Goal: Task Accomplishment & Management: Manage account settings

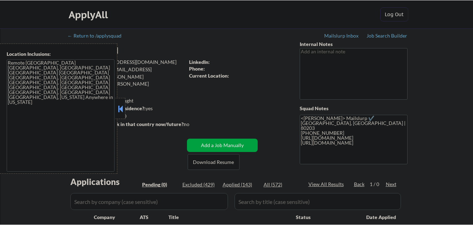
scroll to position [105, 0]
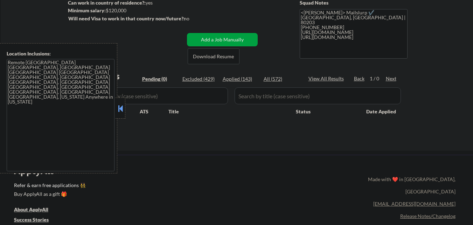
click at [121, 112] on button at bounding box center [121, 108] width 8 height 11
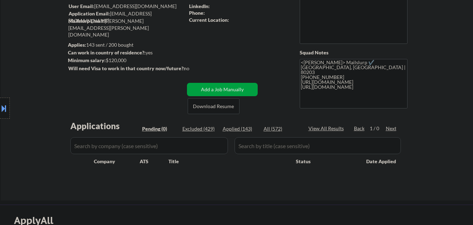
scroll to position [0, 0]
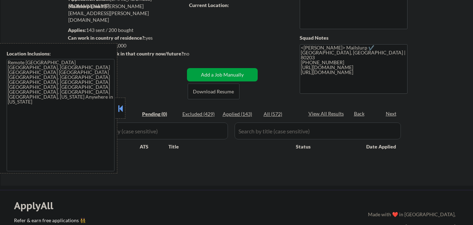
scroll to position [70, 0]
click at [120, 105] on button at bounding box center [121, 108] width 8 height 11
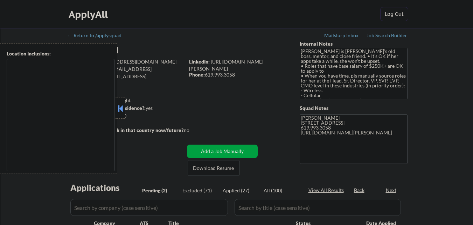
select select ""pending""
type textarea "San Diego, CA La Mesa, CA Lemon Grove, CA El Cajon, CA Santee, CA National City…"
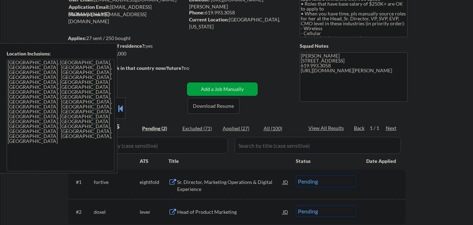
scroll to position [70, 0]
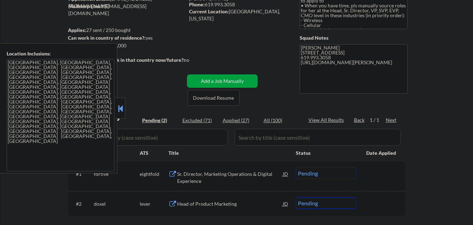
click at [121, 113] on button at bounding box center [121, 108] width 8 height 11
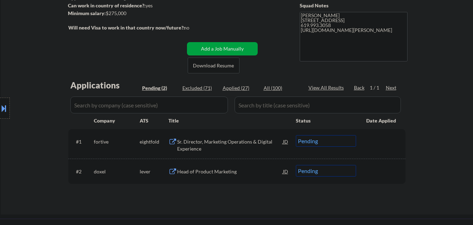
scroll to position [175, 0]
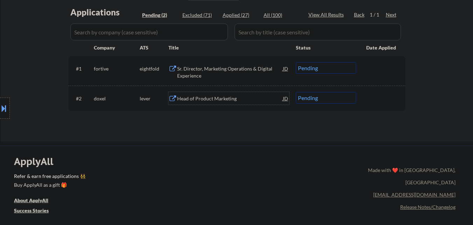
click at [235, 103] on div "Head of Product Marketing" at bounding box center [230, 98] width 106 height 13
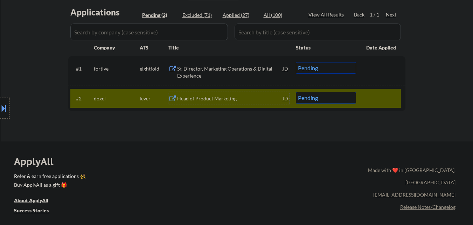
click at [207, 98] on div "Head of Product Marketing" at bounding box center [230, 98] width 106 height 7
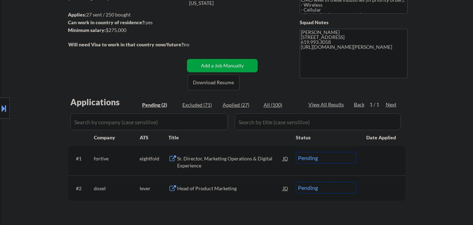
scroll to position [140, 0]
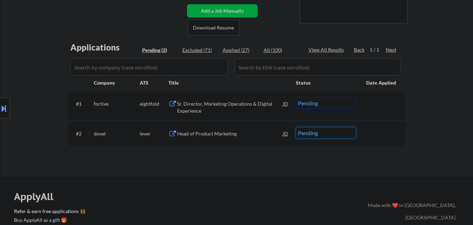
click at [321, 133] on select "Choose an option... Pending Applied Excluded (Questions) Excluded (Expired) Exc…" at bounding box center [326, 133] width 60 height 12
select select ""applied""
click at [296, 127] on select "Choose an option... Pending Applied Excluded (Questions) Excluded (Expired) Exc…" at bounding box center [326, 133] width 60 height 12
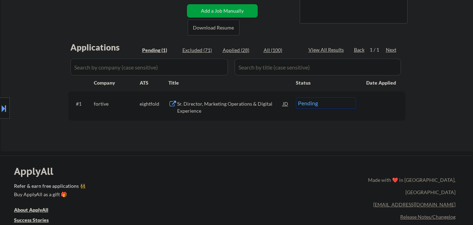
click at [222, 108] on div "Sr. Director, Marketing Operations & Digital Experience" at bounding box center [230, 107] width 106 height 14
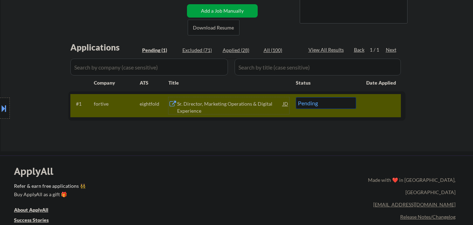
click at [344, 105] on select "Choose an option... Pending Applied Excluded (Questions) Excluded (Expired) Exc…" at bounding box center [326, 103] width 60 height 12
select select ""excluded__bad_match_""
click at [296, 97] on select "Choose an option... Pending Applied Excluded (Questions) Excluded (Expired) Exc…" at bounding box center [326, 103] width 60 height 12
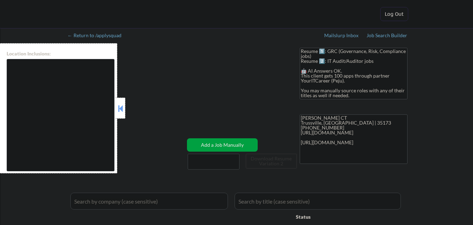
type textarea "Homewood, [GEOGRAPHIC_DATA], [GEOGRAPHIC_DATA], [PERSON_NAME], [GEOGRAPHIC_DATA…"
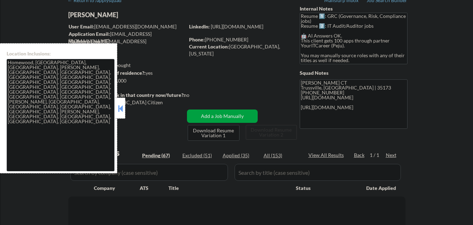
click at [120, 109] on button at bounding box center [121, 108] width 8 height 11
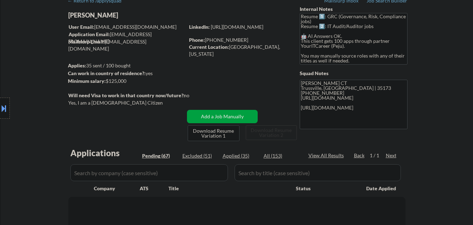
scroll to position [70, 0]
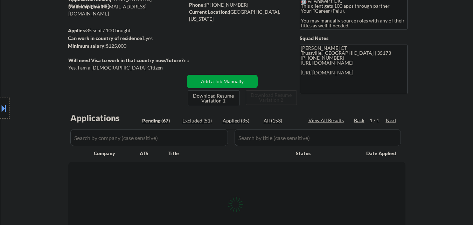
select select ""pending""
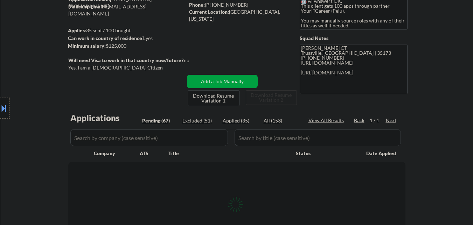
select select ""pending""
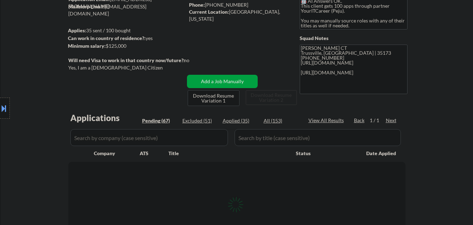
select select ""pending""
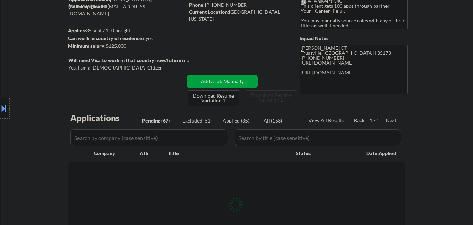
select select ""pending""
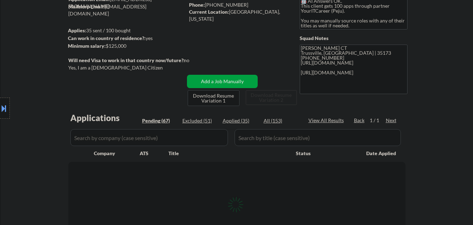
select select ""pending""
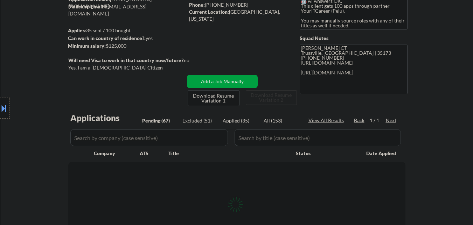
select select ""pending""
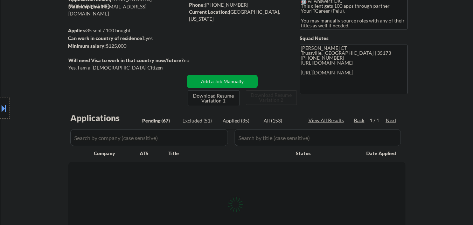
select select ""pending""
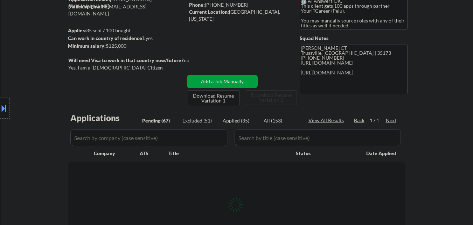
select select ""pending""
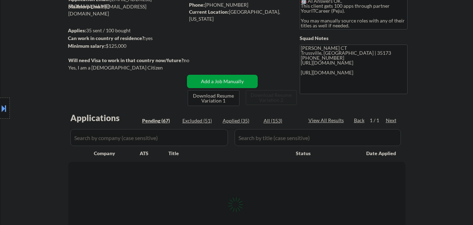
select select ""pending""
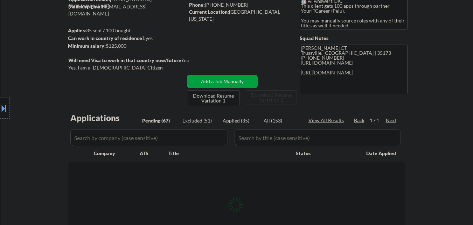
select select ""pending""
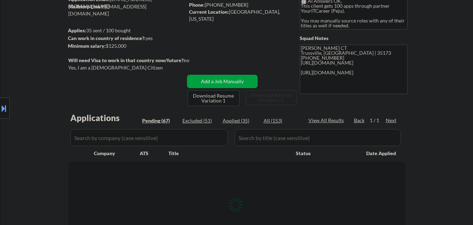
select select ""pending""
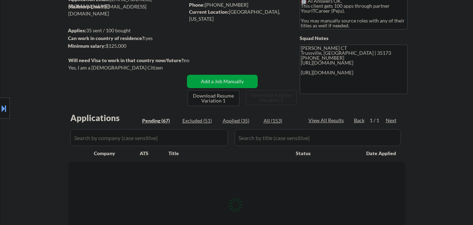
select select ""pending""
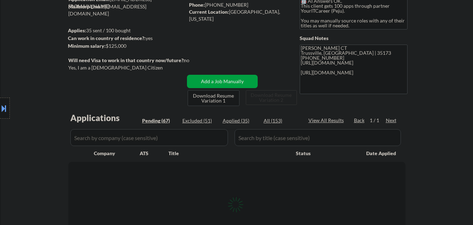
select select ""pending""
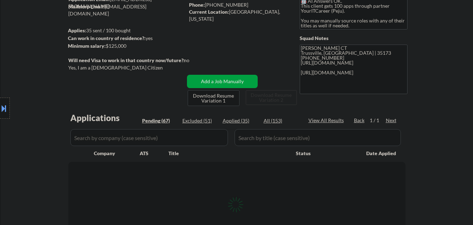
select select ""pending""
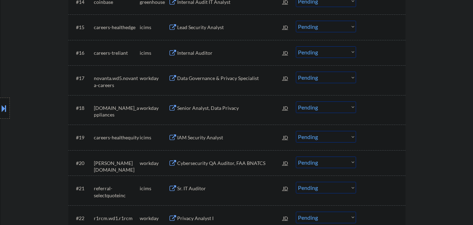
scroll to position [701, 0]
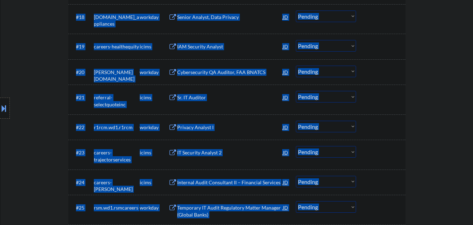
drag, startPoint x: 473, startPoint y: 76, endPoint x: 478, endPoint y: 174, distance: 98.3
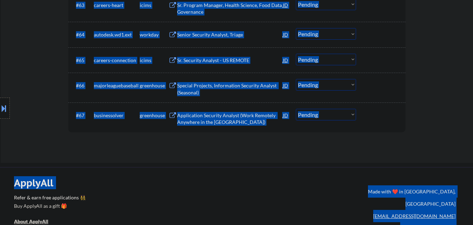
scroll to position [1908, 0]
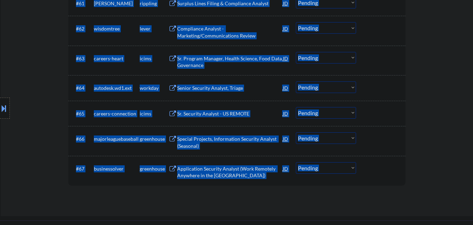
click at [405, 126] on div "#66 majorleaguebaseball greenhouse Special Projects, Information Security Analy…" at bounding box center [236, 141] width 337 height 30
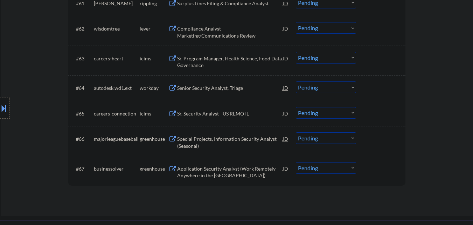
click at [208, 172] on div "Application Security Analyst (Work Remotely Anywhere in the [GEOGRAPHIC_DATA])" at bounding box center [230, 172] width 106 height 14
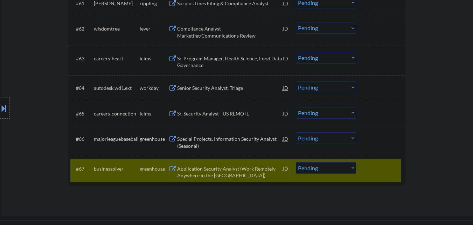
click at [336, 169] on select "Choose an option... Pending Applied Excluded (Questions) Excluded (Expired) Exc…" at bounding box center [326, 168] width 60 height 12
select select ""excluded__bad_match_""
click at [296, 162] on select "Choose an option... Pending Applied Excluded (Questions) Excluded (Expired) Exc…" at bounding box center [326, 168] width 60 height 12
click at [228, 137] on div "Special Projects, Information Security Analyst (Seasonal)" at bounding box center [230, 142] width 106 height 14
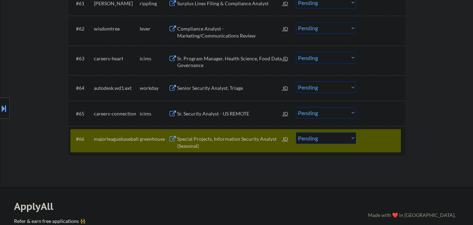
select select ""pending""
select select ""PLACEHOLDER_1427118222253""
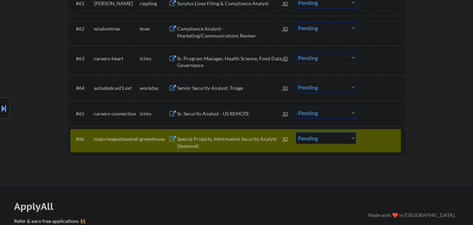
select select ""PLACEHOLDER_1427118222253""
select select ""pending""
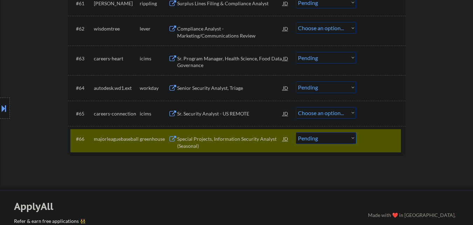
select select ""pending""
click at [245, 129] on div "#66 majorleaguebaseball greenhouse Special Projects, Information Security Analy…" at bounding box center [235, 140] width 331 height 23
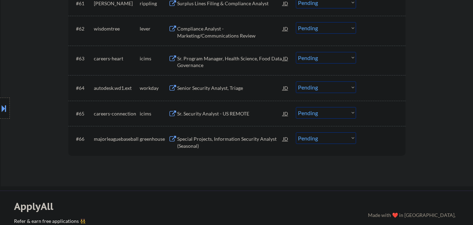
click at [243, 135] on div "Special Projects, Information Security Analyst (Seasonal)" at bounding box center [230, 140] width 106 height 17
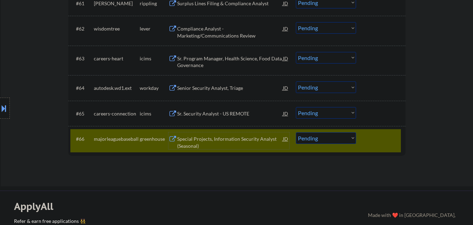
click at [344, 138] on select "Choose an option... Pending Applied Excluded (Questions) Excluded (Expired) Exc…" at bounding box center [326, 138] width 60 height 12
select select ""excluded__bad_match_""
click at [296, 132] on select "Choose an option... Pending Applied Excluded (Questions) Excluded (Expired) Exc…" at bounding box center [326, 138] width 60 height 12
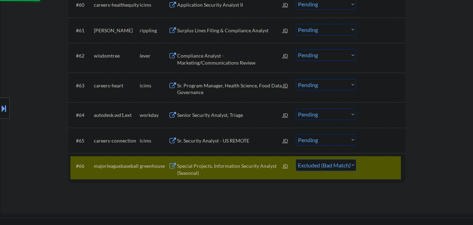
scroll to position [1873, 0]
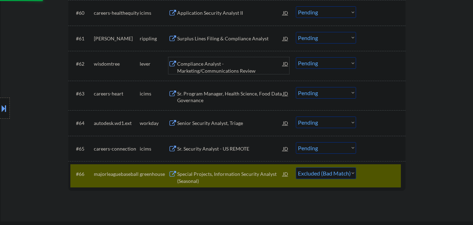
click at [218, 63] on div "Compliance Analyst - Marketing/Communications Review" at bounding box center [230, 67] width 106 height 14
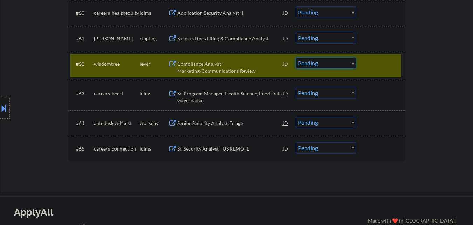
click at [351, 63] on select "Choose an option... Pending Applied Excluded (Questions) Excluded (Expired) Exc…" at bounding box center [326, 63] width 60 height 12
click at [296, 57] on select "Choose an option... Pending Applied Excluded (Questions) Excluded (Expired) Exc…" at bounding box center [326, 63] width 60 height 12
select select ""pending""
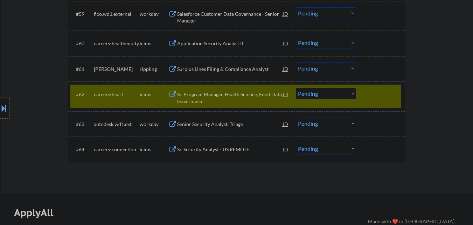
scroll to position [1838, 0]
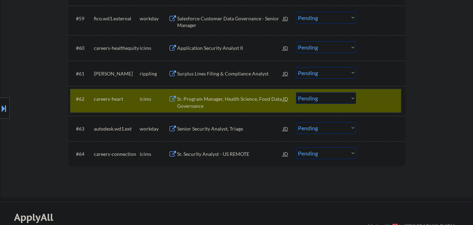
click at [381, 100] on div at bounding box center [381, 98] width 31 height 13
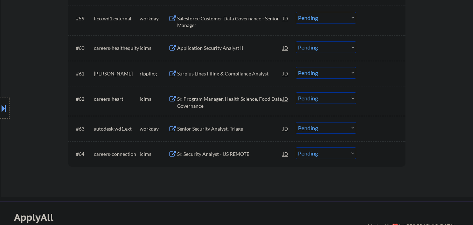
click at [246, 71] on div "Surplus Lines Filing & Compliance Analyst" at bounding box center [230, 73] width 106 height 7
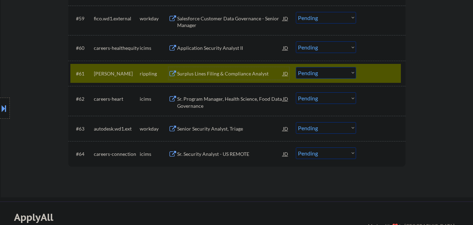
click at [337, 75] on select "Choose an option... Pending Applied Excluded (Questions) Excluded (Expired) Exc…" at bounding box center [326, 73] width 60 height 12
click at [296, 67] on select "Choose an option... Pending Applied Excluded (Questions) Excluded (Expired) Exc…" at bounding box center [326, 73] width 60 height 12
drag, startPoint x: 378, startPoint y: 74, endPoint x: 374, endPoint y: 80, distance: 6.8
click at [379, 74] on div at bounding box center [381, 73] width 31 height 13
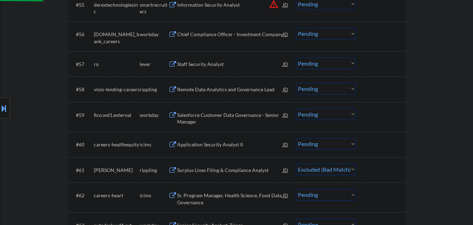
scroll to position [1733, 0]
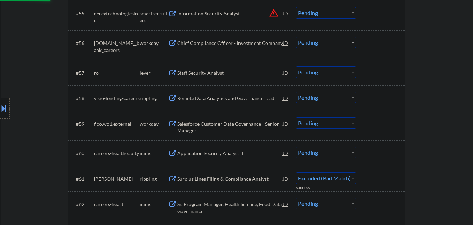
click at [219, 97] on div "Remote Data Analytics and Governance Lead" at bounding box center [230, 98] width 106 height 7
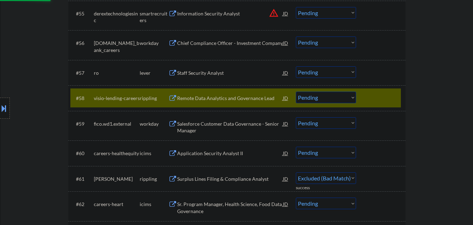
select select ""pending""
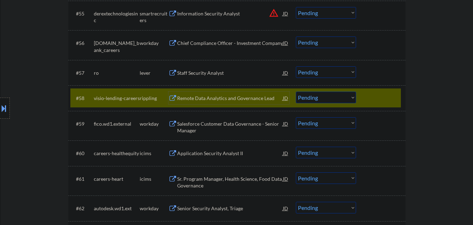
click at [342, 97] on select "Choose an option... Pending Applied Excluded (Questions) Excluded (Expired) Exc…" at bounding box center [326, 97] width 60 height 12
click at [296, 91] on select "Choose an option... Pending Applied Excluded (Questions) Excluded (Expired) Exc…" at bounding box center [326, 97] width 60 height 12
select select ""pending""
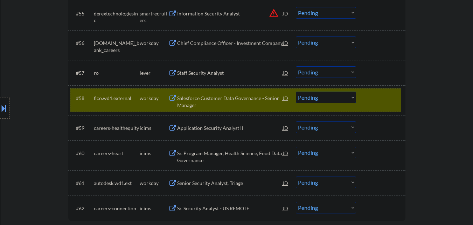
click at [383, 99] on div at bounding box center [381, 97] width 31 height 13
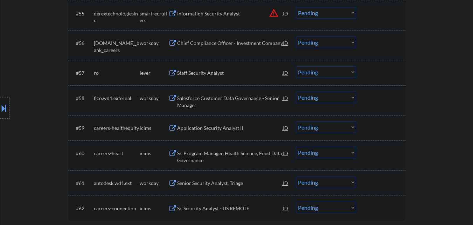
click at [236, 74] on div "Staff Security Analyst" at bounding box center [230, 72] width 106 height 7
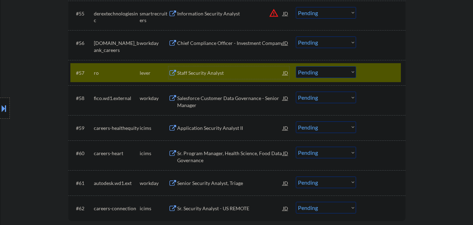
click at [335, 73] on select "Choose an option... Pending Applied Excluded (Questions) Excluded (Expired) Exc…" at bounding box center [326, 72] width 60 height 12
click at [296, 66] on select "Choose an option... Pending Applied Excluded (Questions) Excluded (Expired) Exc…" at bounding box center [326, 72] width 60 height 12
click at [385, 77] on div at bounding box center [381, 72] width 31 height 13
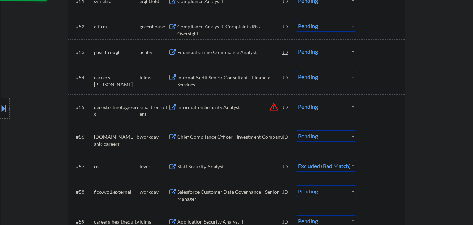
scroll to position [1628, 0]
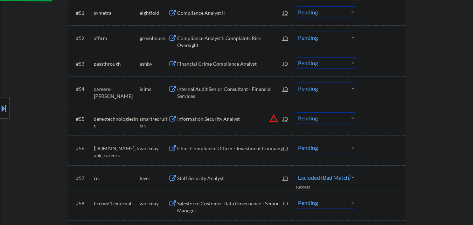
select select ""pending""
click at [276, 119] on button "warning_amber" at bounding box center [274, 118] width 10 height 10
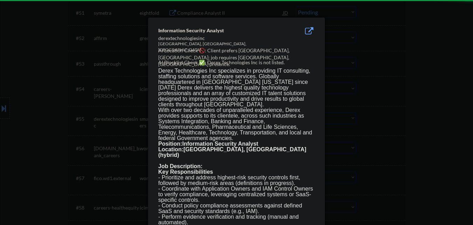
drag, startPoint x: 383, startPoint y: 124, endPoint x: 376, endPoint y: 124, distance: 7.0
click at [383, 124] on div at bounding box center [236, 112] width 473 height 225
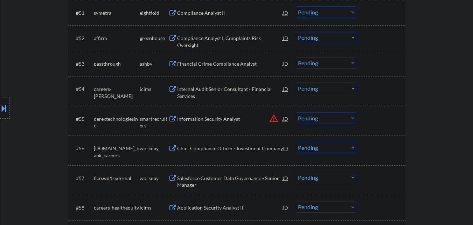
click at [222, 118] on div "Information Security Analyst" at bounding box center [230, 118] width 106 height 7
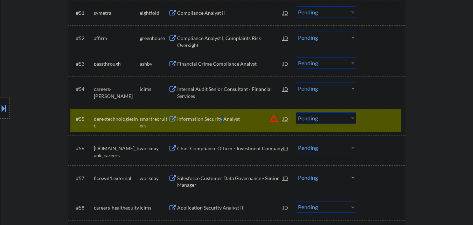
click at [322, 116] on select "Choose an option... Pending Applied Excluded (Questions) Excluded (Expired) Exc…" at bounding box center [326, 118] width 60 height 12
click at [296, 112] on select "Choose an option... Pending Applied Excluded (Questions) Excluded (Expired) Exc…" at bounding box center [326, 118] width 60 height 12
drag, startPoint x: 377, startPoint y: 121, endPoint x: 369, endPoint y: 121, distance: 8.1
click at [376, 121] on div at bounding box center [381, 118] width 31 height 13
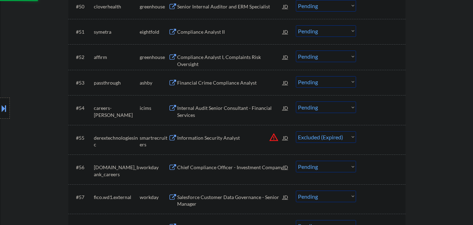
scroll to position [1593, 0]
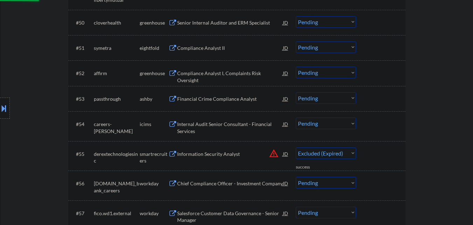
select select ""pending""
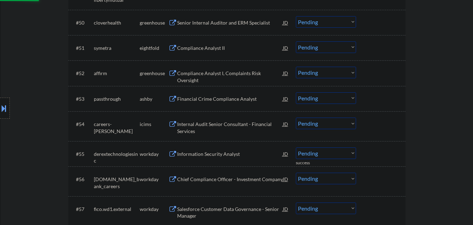
click at [214, 99] on div "Financial Crime Compliance Analyst" at bounding box center [230, 98] width 106 height 7
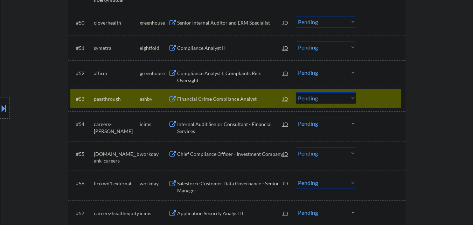
click at [345, 97] on select "Choose an option... Pending Applied Excluded (Questions) Excluded (Expired) Exc…" at bounding box center [326, 98] width 60 height 12
click at [296, 92] on select "Choose an option... Pending Applied Excluded (Questions) Excluded (Expired) Exc…" at bounding box center [326, 98] width 60 height 12
click at [233, 77] on div "Compliance Analyst I, Complaints Risk Oversight" at bounding box center [230, 73] width 106 height 13
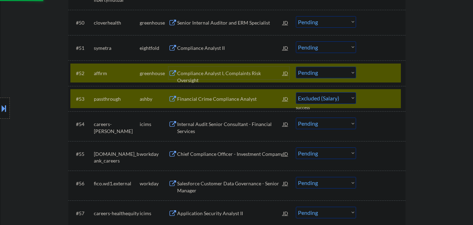
select select ""pending""
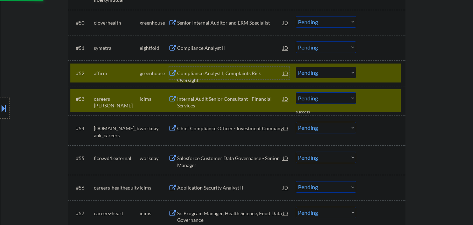
click at [371, 92] on div at bounding box center [381, 98] width 31 height 13
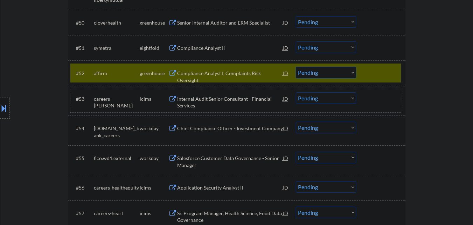
click at [334, 72] on select "Choose an option... Pending Applied Excluded (Questions) Excluded (Expired) Exc…" at bounding box center [326, 73] width 60 height 12
click at [296, 67] on select "Choose an option... Pending Applied Excluded (Questions) Excluded (Expired) Exc…" at bounding box center [326, 73] width 60 height 12
click at [369, 73] on div at bounding box center [381, 73] width 31 height 13
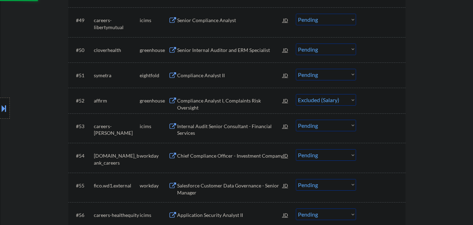
scroll to position [1523, 0]
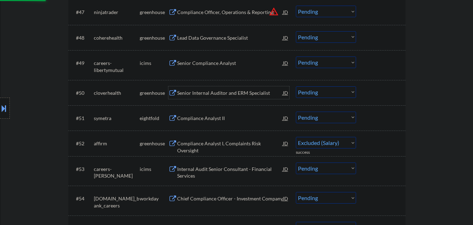
click at [235, 92] on div "Senior Internal Auditor and ERM Specialist" at bounding box center [230, 92] width 106 height 7
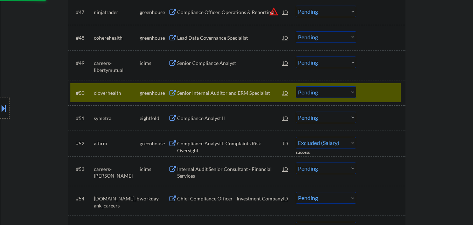
select select ""pending""
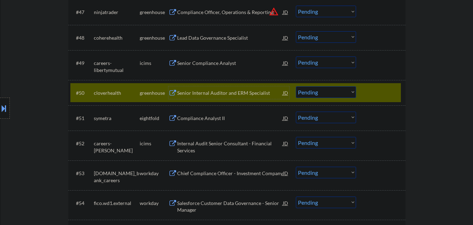
click at [351, 88] on select "Choose an option... Pending Applied Excluded (Questions) Excluded (Expired) Exc…" at bounding box center [326, 92] width 60 height 12
click at [296, 86] on select "Choose an option... Pending Applied Excluded (Questions) Excluded (Expired) Exc…" at bounding box center [326, 92] width 60 height 12
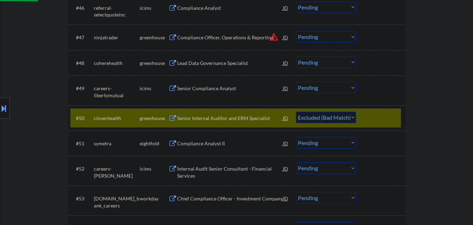
scroll to position [1488, 0]
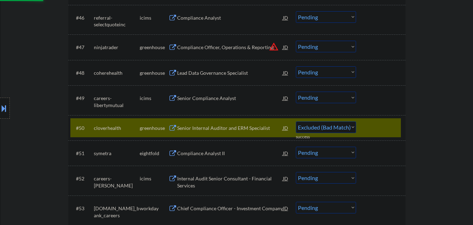
click at [219, 73] on div "Lead Data Governance Specialist" at bounding box center [230, 72] width 106 height 7
select select ""pending""
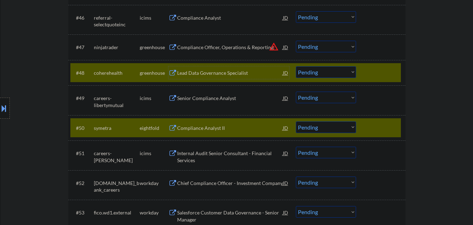
click at [380, 130] on div at bounding box center [381, 127] width 31 height 13
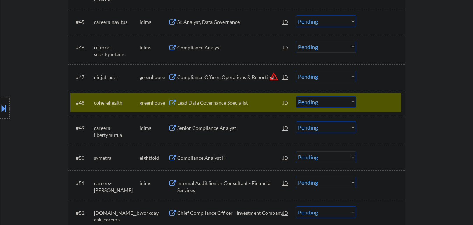
scroll to position [1453, 0]
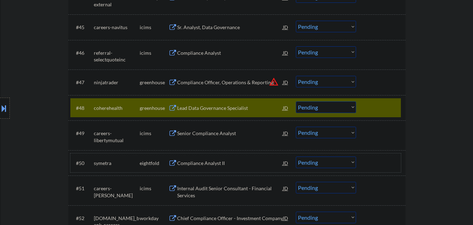
click at [334, 107] on select "Choose an option... Pending Applied Excluded (Questions) Excluded (Expired) Exc…" at bounding box center [326, 107] width 60 height 12
click at [296, 101] on select "Choose an option... Pending Applied Excluded (Questions) Excluded (Expired) Exc…" at bounding box center [326, 107] width 60 height 12
click at [378, 102] on div at bounding box center [381, 107] width 31 height 13
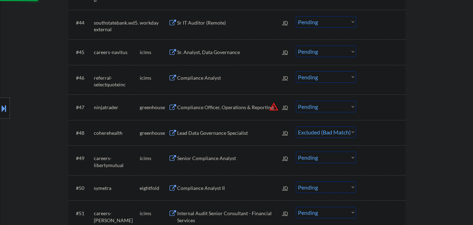
scroll to position [1418, 0]
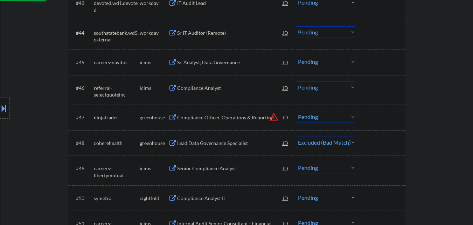
click at [274, 116] on button "warning_amber" at bounding box center [274, 117] width 10 height 10
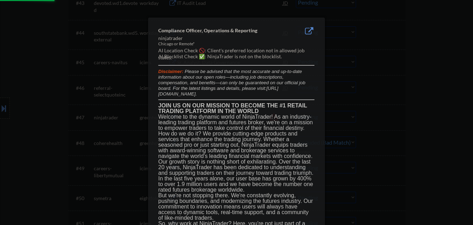
select select ""pending""
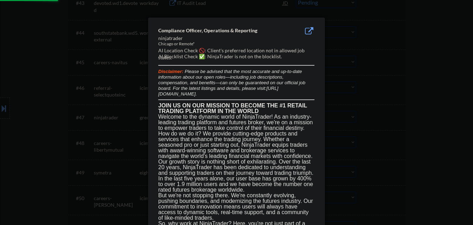
click at [366, 106] on div at bounding box center [236, 112] width 473 height 225
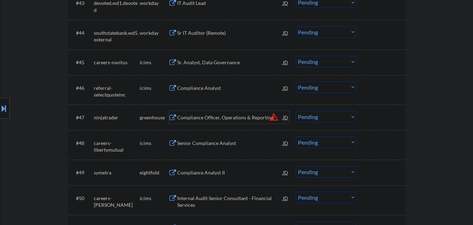
click at [235, 119] on div "Compliance Officer, Operations & Reporting" at bounding box center [230, 117] width 106 height 7
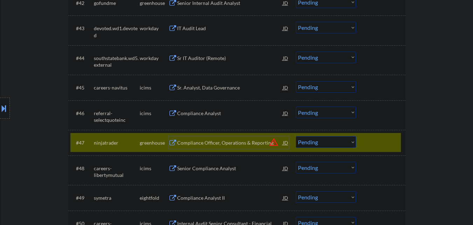
scroll to position [1458, 0]
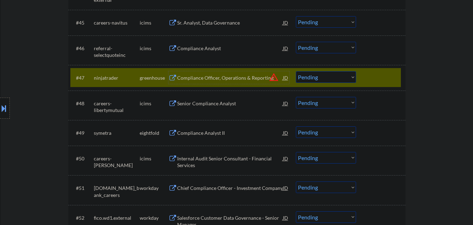
click at [353, 76] on select "Choose an option... Pending Applied Excluded (Questions) Excluded (Expired) Exc…" at bounding box center [326, 77] width 60 height 12
click at [296, 71] on select "Choose an option... Pending Applied Excluded (Questions) Excluded (Expired) Exc…" at bounding box center [326, 77] width 60 height 12
click at [377, 77] on div at bounding box center [381, 77] width 31 height 13
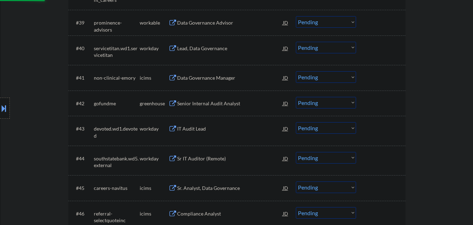
select select ""pending""
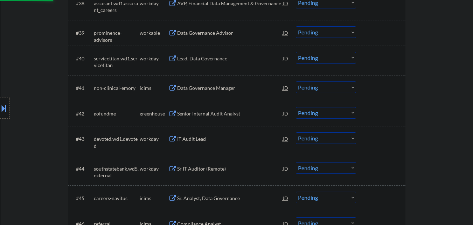
click at [218, 112] on div "Senior Internal Audit Analyst" at bounding box center [230, 113] width 106 height 7
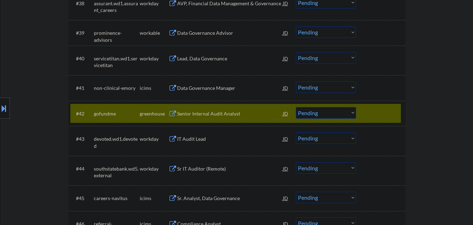
click at [341, 108] on select "Choose an option... Pending Applied Excluded (Questions) Excluded (Expired) Exc…" at bounding box center [326, 113] width 60 height 12
click at [296, 107] on select "Choose an option... Pending Applied Excluded (Questions) Excluded (Expired) Exc…" at bounding box center [326, 113] width 60 height 12
click at [372, 113] on div at bounding box center [381, 113] width 31 height 13
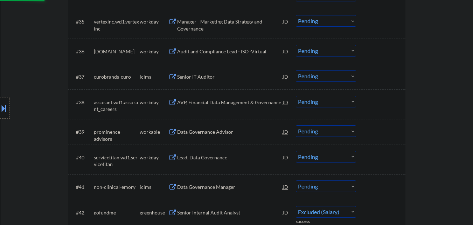
scroll to position [1177, 0]
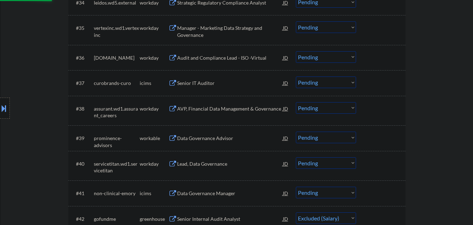
click at [220, 141] on div "Data Governance Advisor" at bounding box center [230, 138] width 106 height 7
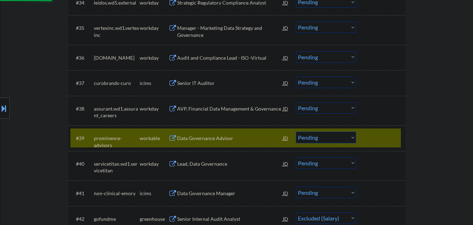
select select ""pending""
click at [376, 133] on div at bounding box center [381, 137] width 31 height 13
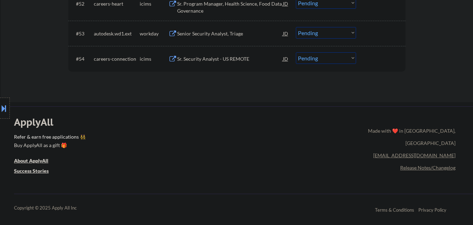
scroll to position [1668, 0]
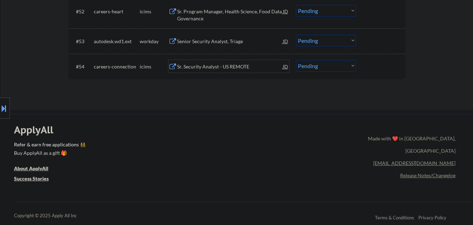
click at [227, 61] on div "Sr. Security Analyst - US REMOTE" at bounding box center [230, 66] width 106 height 13
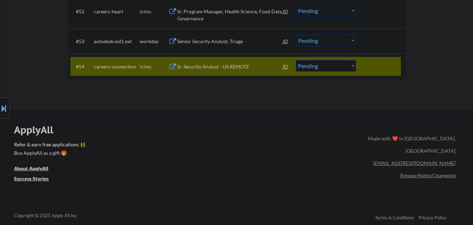
click at [342, 69] on select "Choose an option... Pending Applied Excluded (Questions) Excluded (Expired) Exc…" at bounding box center [326, 66] width 60 height 12
select select ""excluded__expired_""
click at [296, 60] on select "Choose an option... Pending Applied Excluded (Questions) Excluded (Expired) Exc…" at bounding box center [326, 66] width 60 height 12
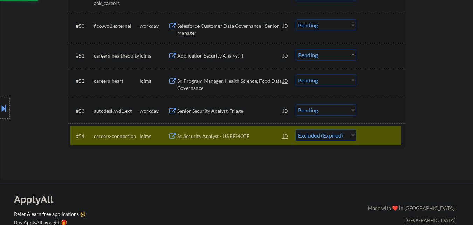
scroll to position [1598, 0]
click at [217, 108] on div "Senior Security Analyst, Triage" at bounding box center [230, 111] width 106 height 7
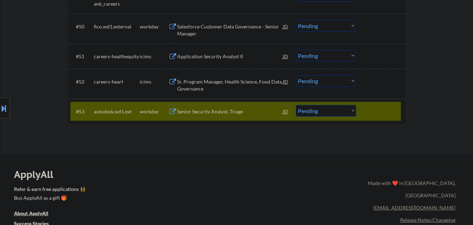
click at [334, 112] on select "Choose an option... Pending Applied Excluded (Questions) Excluded (Expired) Exc…" at bounding box center [326, 111] width 60 height 12
select select ""excluded__expired_""
click at [296, 105] on select "Choose an option... Pending Applied Excluded (Questions) Excluded (Expired) Exc…" at bounding box center [326, 111] width 60 height 12
click at [257, 82] on div "Sr. Program Manager, Health Science, Food Data Governance" at bounding box center [230, 85] width 106 height 14
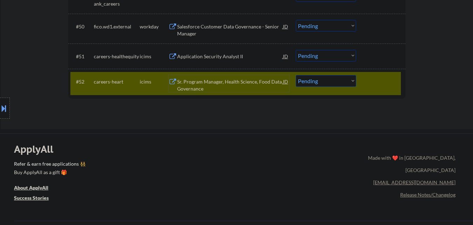
click at [227, 54] on div "Application Security Analyst II" at bounding box center [230, 56] width 106 height 7
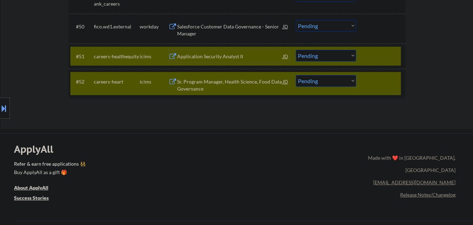
click at [323, 80] on select "Choose an option... Pending Applied Excluded (Questions) Excluded (Expired) Exc…" at bounding box center [326, 81] width 60 height 12
select select ""excluded__expired_""
click at [296, 75] on select "Choose an option... Pending Applied Excluded (Questions) Excluded (Expired) Exc…" at bounding box center [326, 81] width 60 height 12
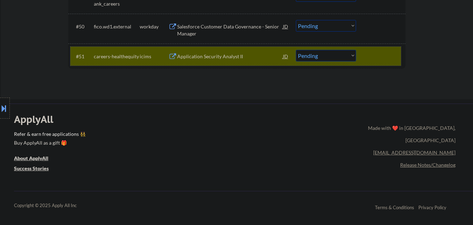
click at [362, 57] on div "#51 careers-healthequity icims Application Security Analyst II JD warning_amber…" at bounding box center [235, 56] width 331 height 19
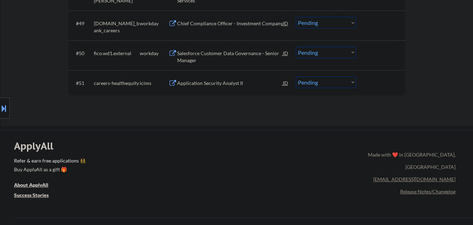
scroll to position [1528, 0]
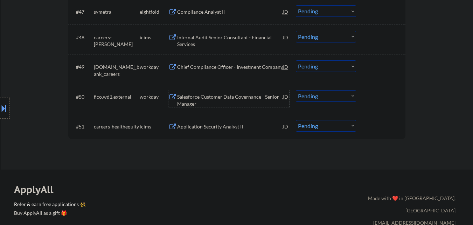
click at [226, 100] on div "Salesforce Customer Data Governance - Senior Manager" at bounding box center [230, 100] width 106 height 14
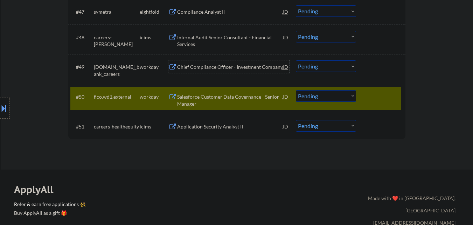
click at [226, 68] on div "Chief Compliance Officer - Investment Company" at bounding box center [230, 66] width 106 height 7
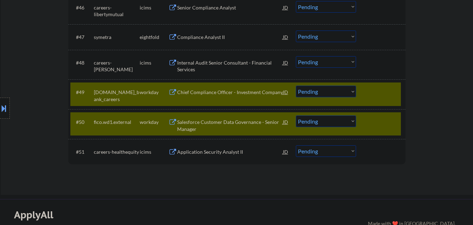
scroll to position [1493, 0]
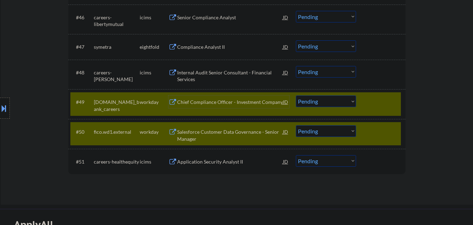
click at [322, 132] on select "Choose an option... Pending Applied Excluded (Questions) Excluded (Expired) Exc…" at bounding box center [326, 131] width 60 height 12
click at [296, 125] on select "Choose an option... Pending Applied Excluded (Questions) Excluded (Expired) Exc…" at bounding box center [326, 131] width 60 height 12
click at [381, 128] on div at bounding box center [381, 131] width 31 height 13
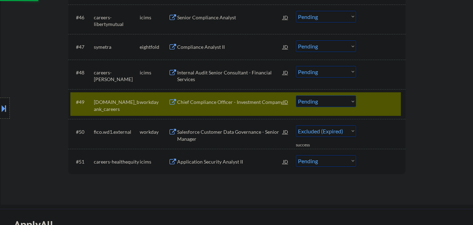
select select ""pending""
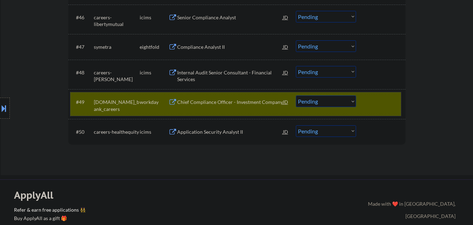
click at [386, 97] on div at bounding box center [381, 101] width 31 height 13
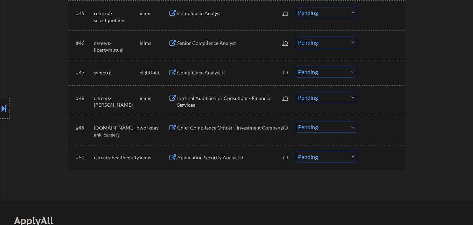
scroll to position [1458, 0]
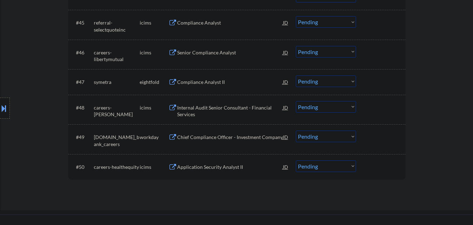
click at [227, 109] on div "Internal Audit Senior Consultant - Financial Services" at bounding box center [230, 111] width 106 height 14
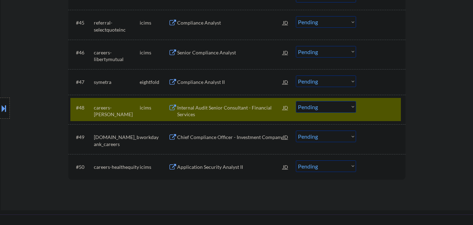
click at [218, 82] on div "Compliance Analyst II" at bounding box center [230, 81] width 106 height 7
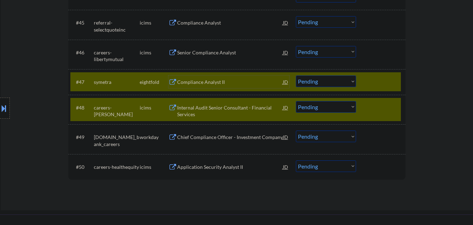
click at [329, 108] on select "Choose an option... Pending Applied Excluded (Questions) Excluded (Expired) Exc…" at bounding box center [326, 107] width 60 height 12
click at [296, 101] on select "Choose an option... Pending Applied Excluded (Questions) Excluded (Expired) Exc…" at bounding box center [326, 107] width 60 height 12
click at [381, 107] on div at bounding box center [381, 107] width 31 height 13
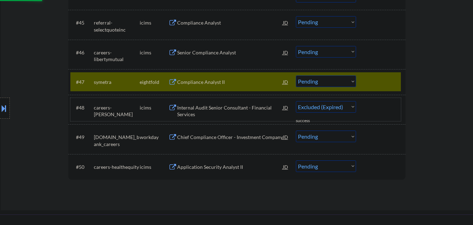
select select ""pending""
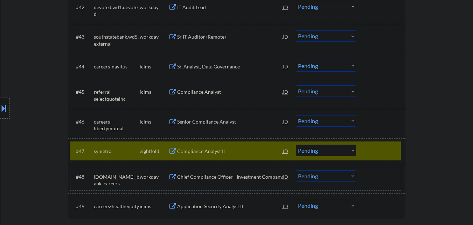
scroll to position [1387, 0]
click at [217, 121] on div "Senior Compliance Analyst" at bounding box center [230, 122] width 106 height 7
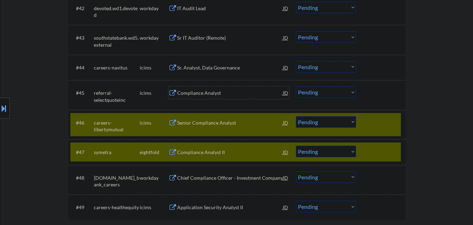
click at [216, 89] on div "Compliance Analyst" at bounding box center [230, 92] width 106 height 7
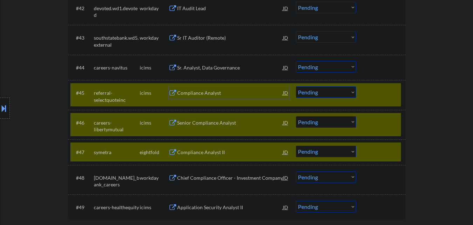
click at [374, 151] on div at bounding box center [381, 151] width 31 height 13
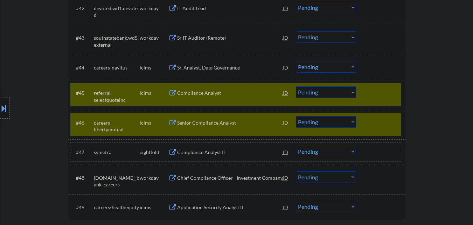
drag, startPoint x: 371, startPoint y: 119, endPoint x: 373, endPoint y: 106, distance: 13.8
click at [371, 119] on div at bounding box center [381, 122] width 31 height 13
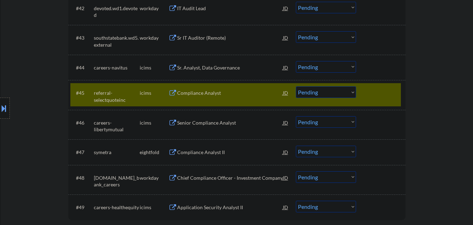
click at [374, 97] on div at bounding box center [381, 92] width 31 height 13
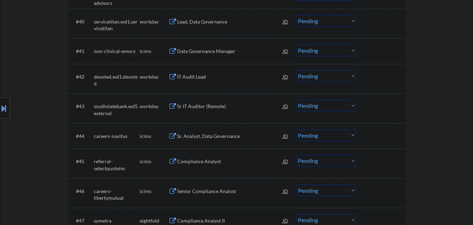
scroll to position [1317, 0]
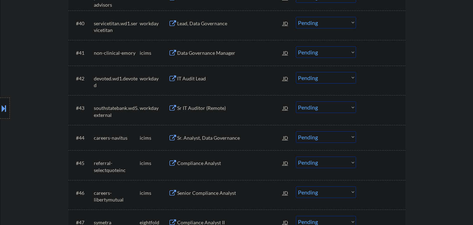
click at [232, 140] on div "Sr. Analyst, Data Governance" at bounding box center [230, 137] width 106 height 7
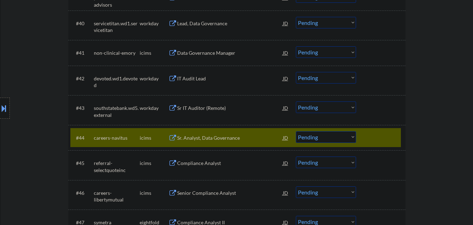
click at [232, 114] on div "Sr IT Auditor (Remote)" at bounding box center [230, 107] width 106 height 13
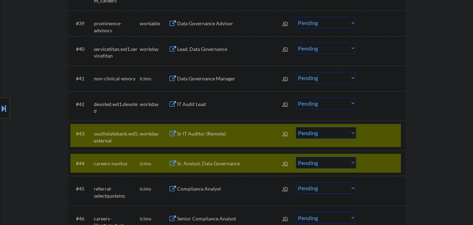
scroll to position [1282, 0]
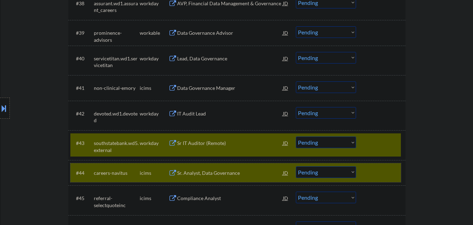
drag, startPoint x: 379, startPoint y: 174, endPoint x: 376, endPoint y: 148, distance: 26.8
click at [379, 173] on div at bounding box center [381, 172] width 31 height 13
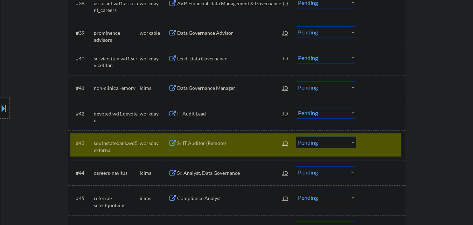
click at [376, 139] on div at bounding box center [381, 142] width 31 height 13
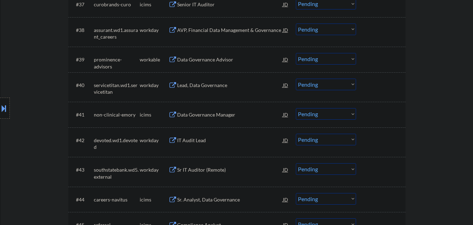
scroll to position [1247, 0]
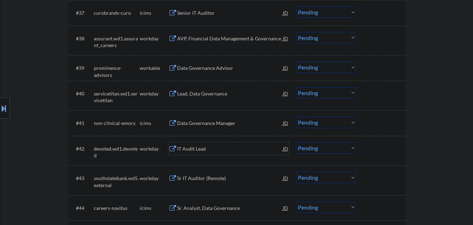
click at [207, 149] on div "IT Audit Lead" at bounding box center [230, 148] width 106 height 7
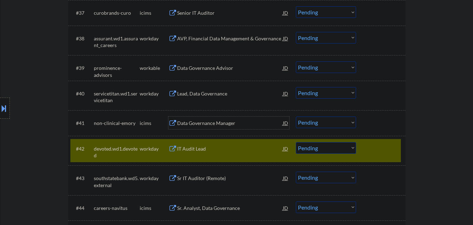
click at [212, 124] on div "Data Governance Manager" at bounding box center [230, 122] width 106 height 7
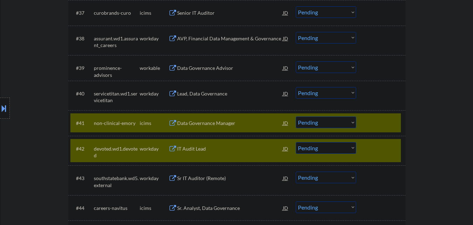
click at [214, 99] on div "Lead, Data Governance" at bounding box center [230, 93] width 106 height 13
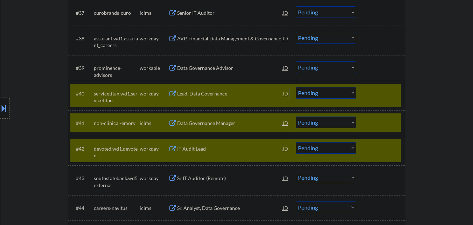
click at [392, 146] on div at bounding box center [381, 148] width 31 height 13
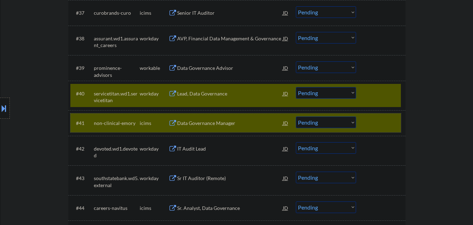
drag, startPoint x: 391, startPoint y: 125, endPoint x: 385, endPoint y: 95, distance: 30.7
click at [391, 124] on div at bounding box center [381, 122] width 31 height 13
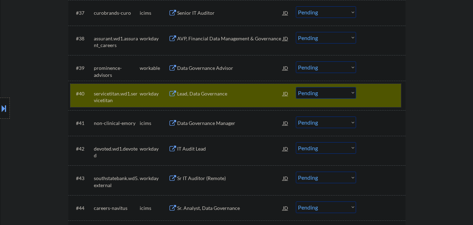
click at [385, 94] on div at bounding box center [381, 93] width 31 height 13
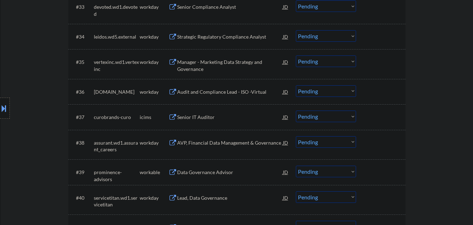
scroll to position [1142, 0]
click at [214, 171] on div "Data Governance Advisor" at bounding box center [230, 173] width 106 height 7
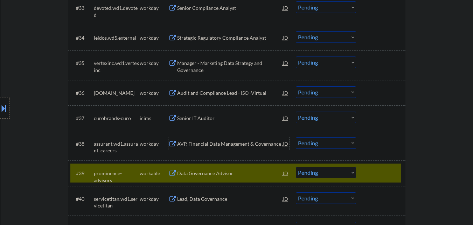
click at [218, 144] on div "AVP, Financial Data Management & Governance" at bounding box center [230, 143] width 106 height 7
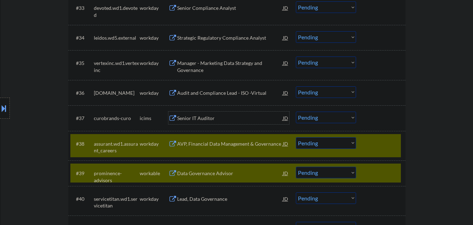
click at [224, 115] on div "Senior IT Auditor" at bounding box center [230, 118] width 106 height 7
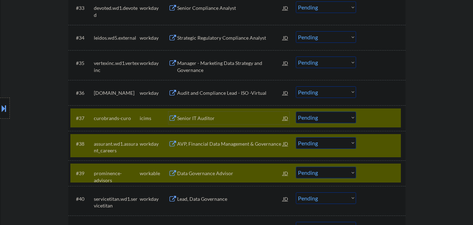
drag, startPoint x: 381, startPoint y: 176, endPoint x: 381, endPoint y: 171, distance: 4.6
click at [381, 175] on div at bounding box center [381, 172] width 31 height 13
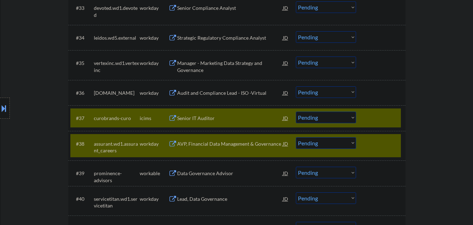
click at [382, 145] on div at bounding box center [381, 143] width 31 height 13
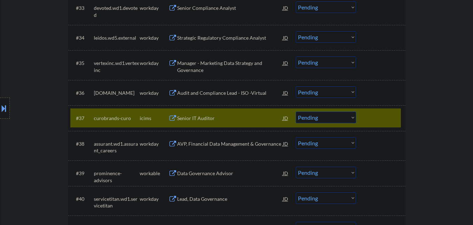
click at [338, 117] on select "Choose an option... Pending Applied Excluded (Questions) Excluded (Expired) Exc…" at bounding box center [326, 117] width 60 height 12
click at [296, 111] on select "Choose an option... Pending Applied Excluded (Questions) Excluded (Expired) Exc…" at bounding box center [326, 117] width 60 height 12
click at [374, 116] on div at bounding box center [381, 117] width 31 height 13
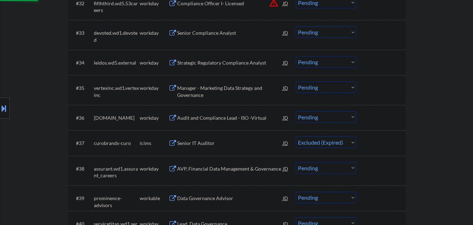
scroll to position [1107, 0]
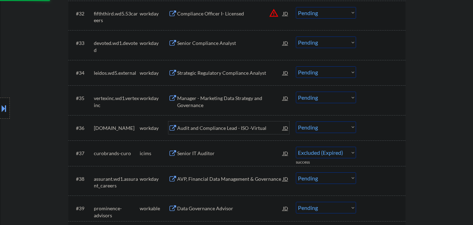
click at [220, 128] on div "Audit and Compliance Lead - ISO -Virtual" at bounding box center [230, 127] width 106 height 7
select select ""pending""
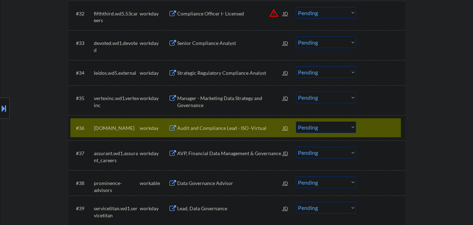
drag, startPoint x: 214, startPoint y: 95, endPoint x: 217, endPoint y: 90, distance: 4.9
click at [214, 95] on div "Manager - Marketing Data Strategy and Governance" at bounding box center [230, 102] width 106 height 14
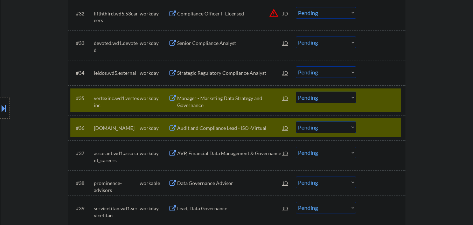
click at [214, 72] on div "Strategic Regulatory Compliance Analyst" at bounding box center [230, 72] width 106 height 7
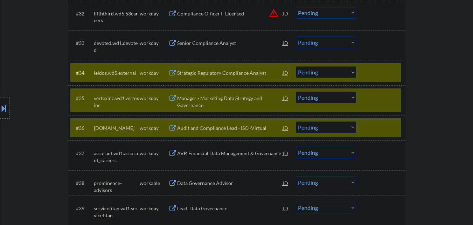
click at [333, 99] on select "Choose an option... Pending Applied Excluded (Questions) Excluded (Expired) Exc…" at bounding box center [326, 97] width 60 height 12
click at [296, 91] on select "Choose an option... Pending Applied Excluded (Questions) Excluded (Expired) Exc…" at bounding box center [326, 97] width 60 height 12
click at [386, 125] on div at bounding box center [381, 127] width 31 height 13
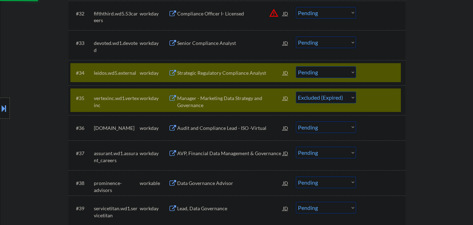
click at [383, 101] on div at bounding box center [381, 97] width 31 height 13
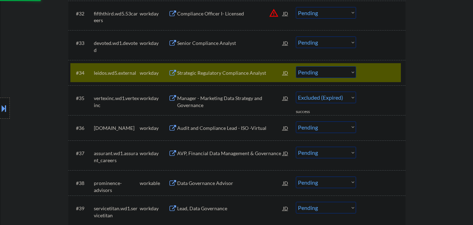
select select ""pending""
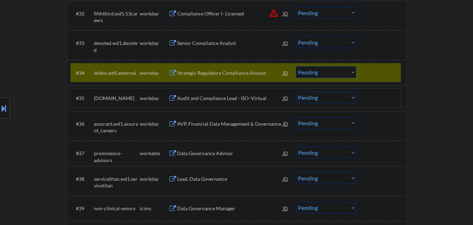
click at [386, 71] on div at bounding box center [381, 72] width 31 height 13
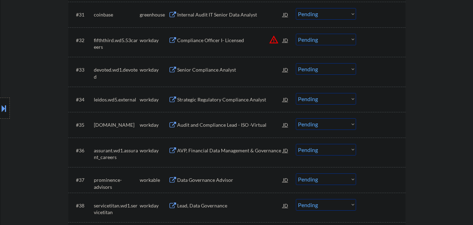
scroll to position [1072, 0]
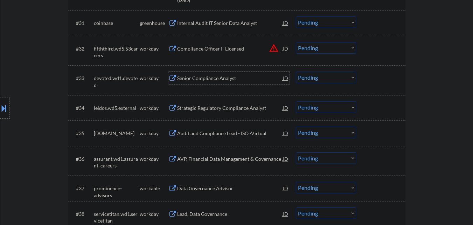
click at [221, 78] on div "Senior Compliance Analyst" at bounding box center [230, 78] width 106 height 7
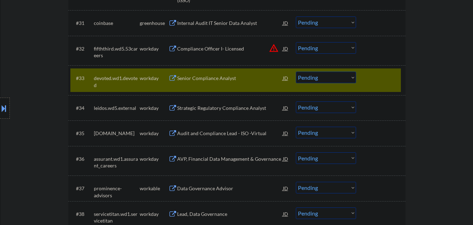
click at [220, 45] on div "Compliance Officer I- Licensed" at bounding box center [230, 48] width 106 height 7
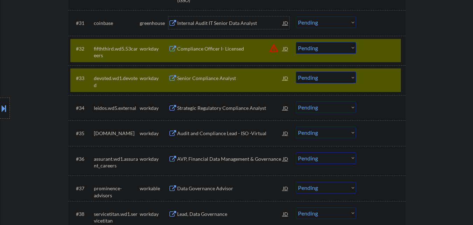
click at [224, 23] on div "Internal Audit IT Senior Data Analyst" at bounding box center [230, 23] width 106 height 7
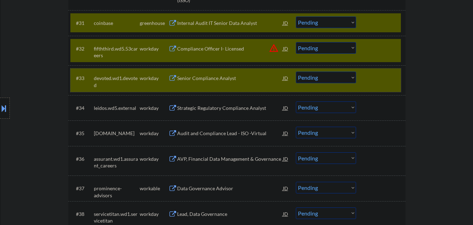
click at [385, 77] on div at bounding box center [381, 77] width 31 height 13
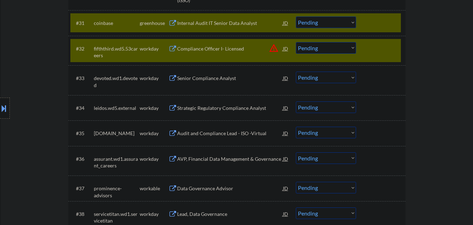
click at [342, 48] on select "Choose an option... Pending Applied Excluded (Questions) Excluded (Expired) Exc…" at bounding box center [326, 48] width 60 height 12
click at [296, 42] on select "Choose an option... Pending Applied Excluded (Questions) Excluded (Expired) Exc…" at bounding box center [326, 48] width 60 height 12
select select ""pending""
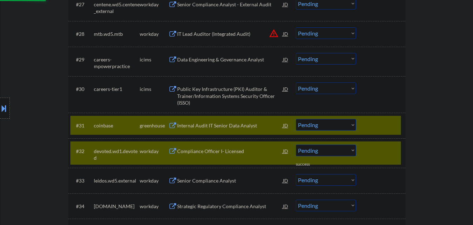
scroll to position [967, 0]
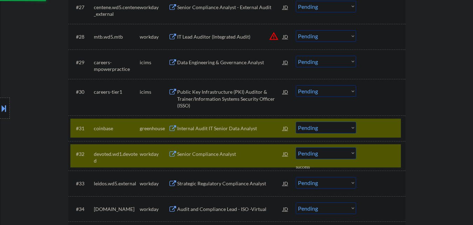
click at [382, 151] on div at bounding box center [381, 153] width 31 height 13
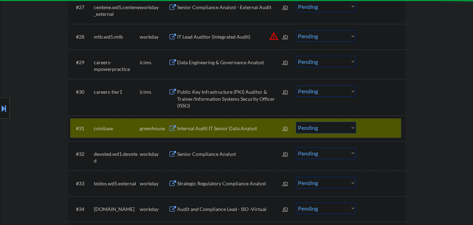
click at [381, 131] on div at bounding box center [381, 128] width 31 height 13
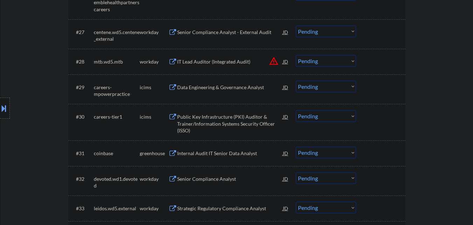
scroll to position [932, 0]
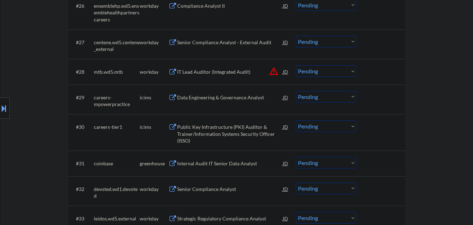
click at [228, 128] on div "Public Key Infrastructure (PKI) Auditor & Trainer/Information Systems Security …" at bounding box center [230, 133] width 106 height 21
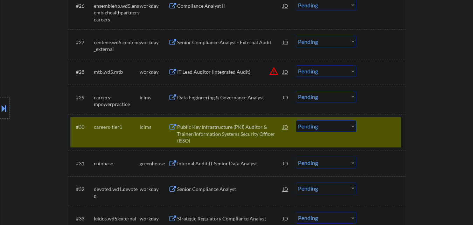
click at [226, 96] on div "Data Engineering & Governance Analyst" at bounding box center [230, 97] width 106 height 7
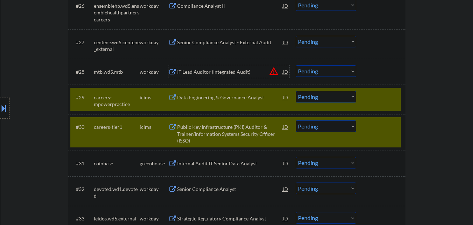
click at [227, 74] on div "IT Lead Auditor (Integrated Audit)" at bounding box center [230, 71] width 106 height 7
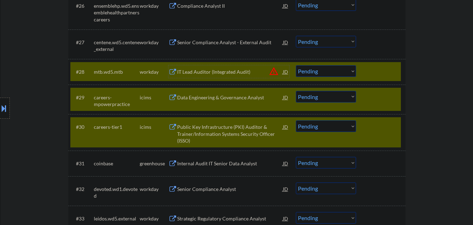
click at [381, 133] on div at bounding box center [381, 126] width 31 height 13
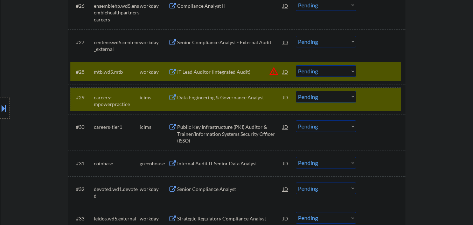
click at [379, 96] on div at bounding box center [381, 97] width 31 height 13
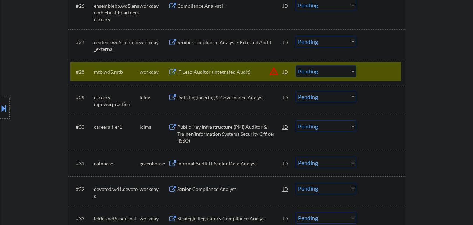
click at [335, 71] on select "Choose an option... Pending Applied Excluded (Questions) Excluded (Expired) Exc…" at bounding box center [326, 71] width 60 height 12
click at [296, 65] on select "Choose an option... Pending Applied Excluded (Questions) Excluded (Expired) Exc…" at bounding box center [326, 71] width 60 height 12
drag, startPoint x: 381, startPoint y: 66, endPoint x: 351, endPoint y: 100, distance: 45.4
click at [381, 66] on div at bounding box center [381, 71] width 31 height 13
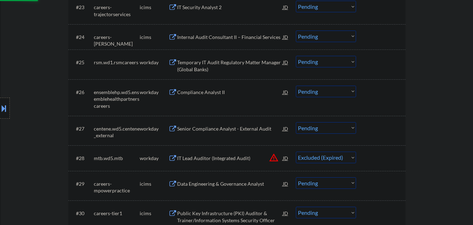
scroll to position [827, 0]
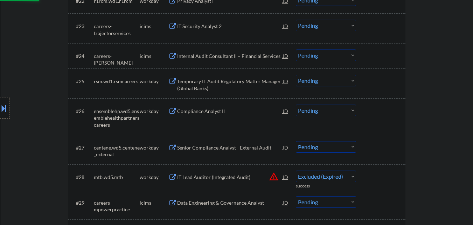
select select ""pending""
click at [211, 149] on div "Senior Compliance Analyst - External Audit" at bounding box center [230, 147] width 106 height 7
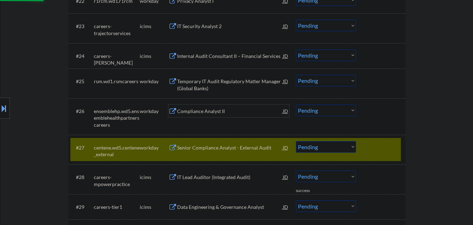
click at [211, 116] on div "Compliance Analyst II" at bounding box center [230, 110] width 106 height 13
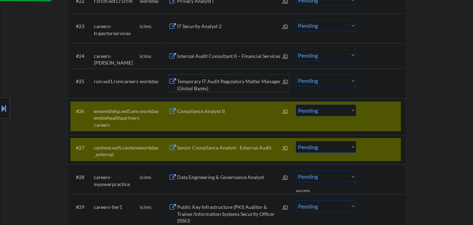
click at [214, 88] on div "Temporary IT Audit Regulatory Matter Manager (Global Banks)" at bounding box center [230, 85] width 106 height 14
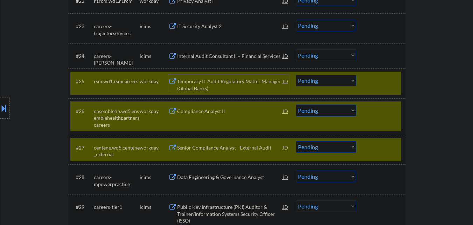
click at [370, 145] on div at bounding box center [381, 147] width 31 height 13
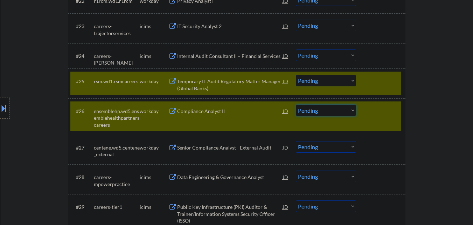
click at [340, 113] on select "Choose an option... Pending Applied Excluded (Questions) Excluded (Expired) Exc…" at bounding box center [326, 110] width 60 height 12
click at [296, 104] on select "Choose an option... Pending Applied Excluded (Questions) Excluded (Expired) Exc…" at bounding box center [326, 110] width 60 height 12
click at [370, 119] on div "#26 ensemblehp.wd5.ensemblehealthpartnerscareers workday Compliance Analyst II …" at bounding box center [235, 116] width 331 height 30
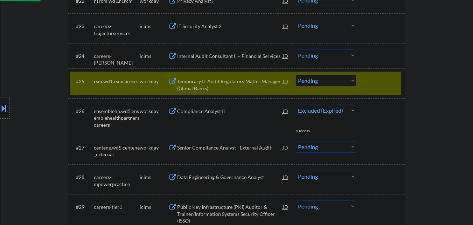
select select ""pending""
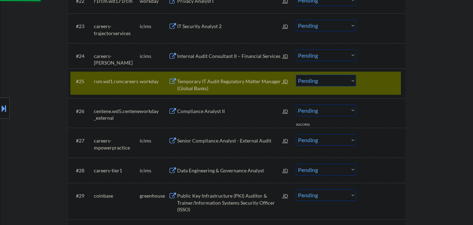
click at [322, 80] on select "Choose an option... Pending Applied Excluded (Questions) Excluded (Expired) Exc…" at bounding box center [326, 81] width 60 height 12
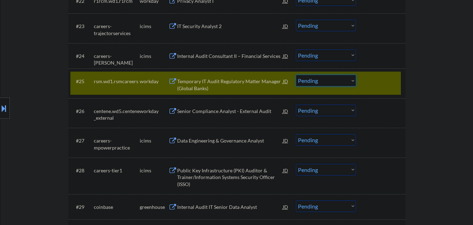
click at [339, 79] on select "Choose an option... Pending Applied Excluded (Questions) Excluded (Expired) Exc…" at bounding box center [326, 81] width 60 height 12
click at [296, 75] on select "Choose an option... Pending Applied Excluded (Questions) Excluded (Expired) Exc…" at bounding box center [326, 81] width 60 height 12
click at [380, 80] on div at bounding box center [381, 81] width 31 height 13
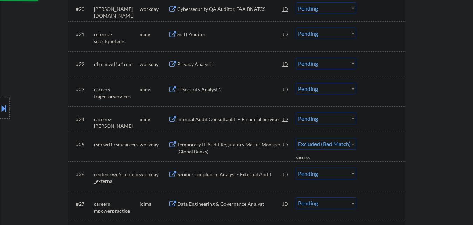
scroll to position [757, 0]
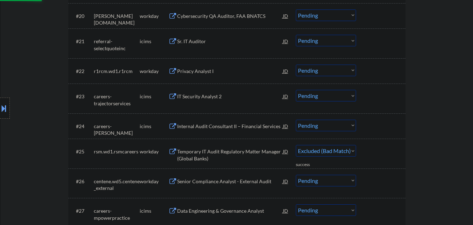
select select ""pending""
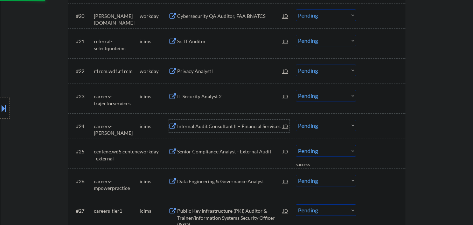
click at [210, 125] on div "Internal Audit Consultant II – Financial Services" at bounding box center [230, 126] width 106 height 7
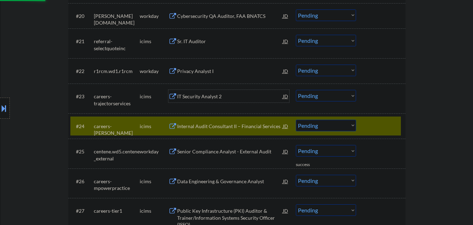
click at [210, 98] on div "IT Security Analyst 2" at bounding box center [230, 96] width 106 height 7
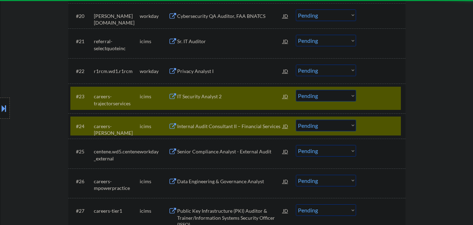
click at [210, 71] on div "Privacy Analyst I" at bounding box center [230, 71] width 106 height 7
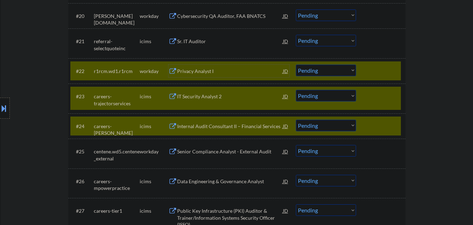
click at [330, 127] on select "Choose an option... Pending Applied Excluded (Questions) Excluded (Expired) Exc…" at bounding box center [326, 125] width 60 height 12
click at [296, 119] on select "Choose an option... Pending Applied Excluded (Questions) Excluded (Expired) Exc…" at bounding box center [326, 125] width 60 height 12
click at [374, 122] on div at bounding box center [381, 125] width 31 height 13
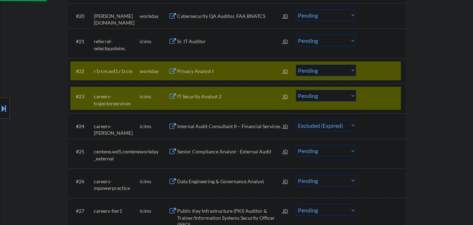
select select ""pending""
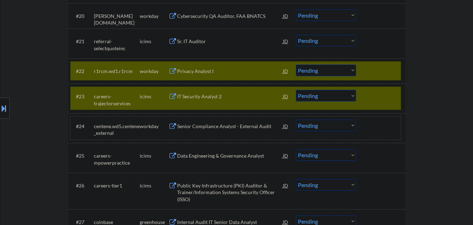
click at [331, 100] on select "Choose an option... Pending Applied Excluded (Questions) Excluded (Expired) Exc…" at bounding box center [326, 96] width 60 height 12
click at [296, 90] on select "Choose an option... Pending Applied Excluded (Questions) Excluded (Expired) Exc…" at bounding box center [326, 96] width 60 height 12
click at [381, 92] on div at bounding box center [381, 96] width 31 height 13
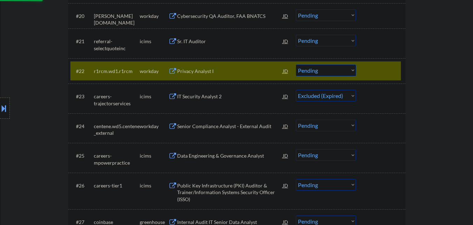
select select ""pending""
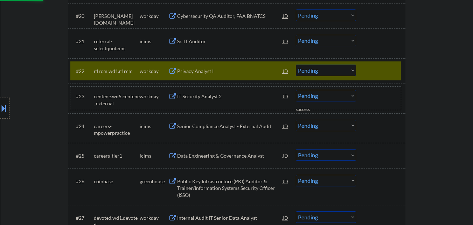
click at [345, 70] on select "Choose an option... Pending Applied Excluded (Questions) Excluded (Expired) Exc…" at bounding box center [326, 70] width 60 height 12
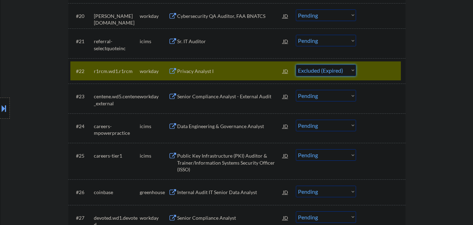
click at [296, 64] on select "Choose an option... Pending Applied Excluded (Questions) Excluded (Expired) Exc…" at bounding box center [326, 70] width 60 height 12
click at [371, 68] on div at bounding box center [381, 70] width 31 height 13
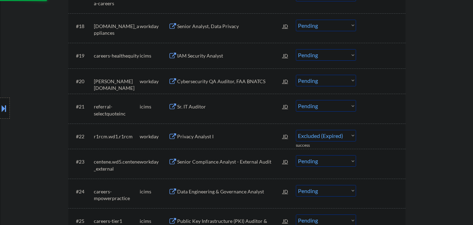
scroll to position [652, 0]
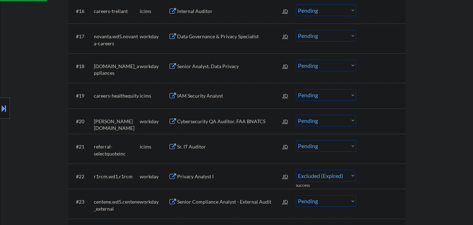
select select ""pending""
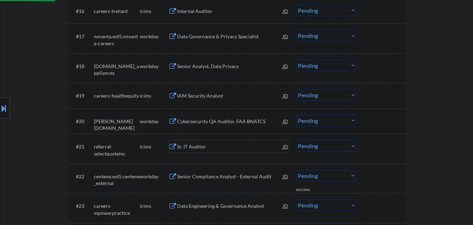
click at [201, 145] on div "Sr. IT Auditor" at bounding box center [230, 146] width 106 height 7
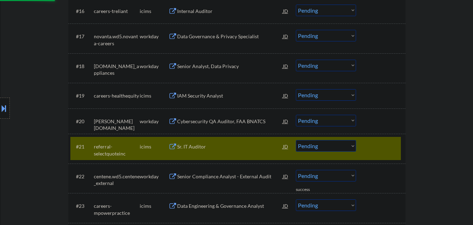
click at [210, 122] on div "Cybersecurity QA Auditor, FAA BNATCS" at bounding box center [230, 121] width 106 height 7
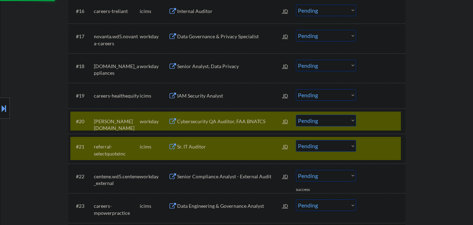
click at [210, 92] on div "IAM Security Analyst" at bounding box center [230, 95] width 106 height 7
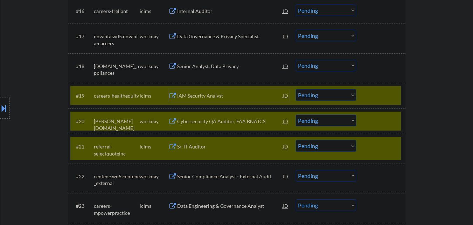
click at [390, 145] on div at bounding box center [381, 146] width 31 height 13
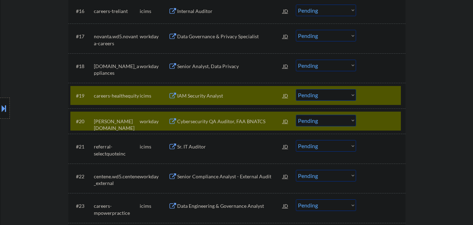
click at [334, 119] on select "Choose an option... Pending Applied Excluded (Questions) Excluded (Expired) Exc…" at bounding box center [326, 121] width 60 height 12
click at [296, 115] on select "Choose an option... Pending Applied Excluded (Questions) Excluded (Expired) Exc…" at bounding box center [326, 121] width 60 height 12
select select ""pending""
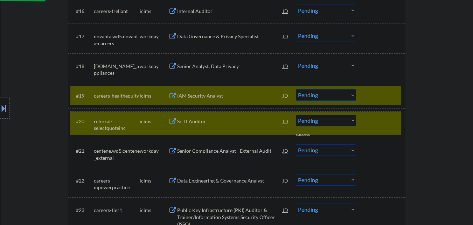
click at [373, 119] on div at bounding box center [381, 121] width 31 height 13
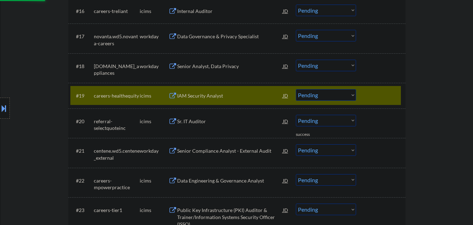
click at [333, 96] on select "Choose an option... Pending Applied Excluded (Questions) Excluded (Expired) Exc…" at bounding box center [326, 95] width 60 height 12
click at [296, 89] on select "Choose an option... Pending Applied Excluded (Questions) Excluded (Expired) Exc…" at bounding box center [326, 95] width 60 height 12
click at [370, 92] on div at bounding box center [381, 95] width 31 height 13
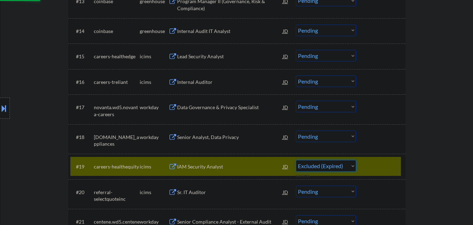
select select ""pending""
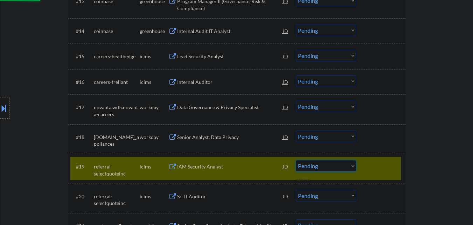
scroll to position [547, 0]
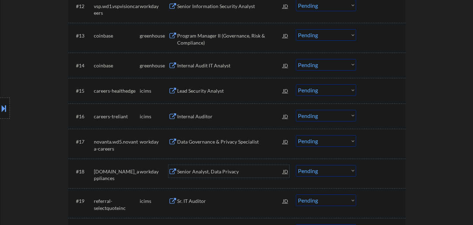
click at [232, 167] on div "Senior Analyst, Data Privacy" at bounding box center [230, 171] width 106 height 13
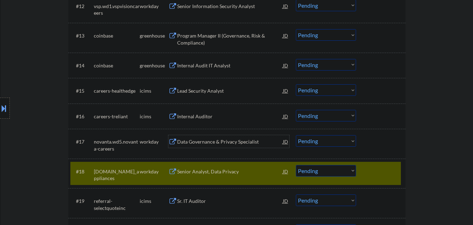
click at [231, 140] on div "Data Governance & Privacy Specialist" at bounding box center [230, 141] width 106 height 7
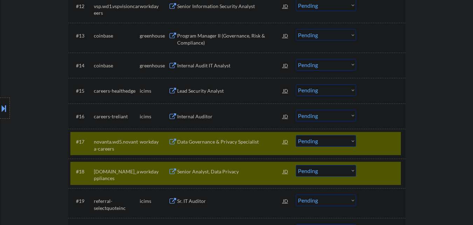
click at [228, 114] on div "Internal Auditor" at bounding box center [230, 116] width 106 height 7
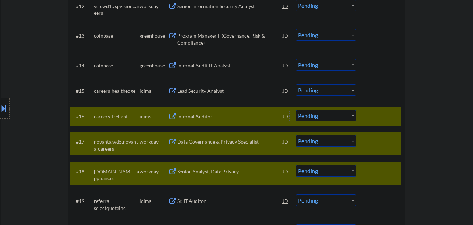
click at [330, 171] on select "Choose an option... Pending Applied Excluded (Questions) Excluded (Expired) Exc…" at bounding box center [326, 171] width 60 height 12
click at [296, 165] on select "Choose an option... Pending Applied Excluded (Questions) Excluded (Expired) Exc…" at bounding box center [326, 171] width 60 height 12
click at [381, 176] on div at bounding box center [381, 171] width 31 height 13
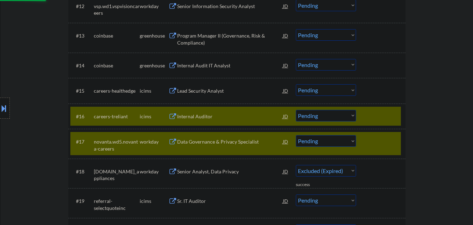
select select ""pending""
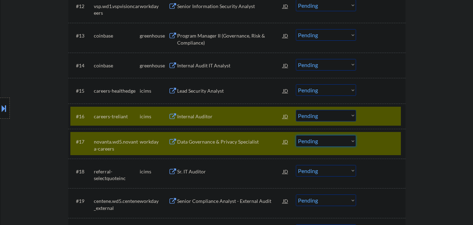
click at [336, 144] on select "Choose an option... Pending Applied Excluded (Questions) Excluded (Expired) Exc…" at bounding box center [326, 141] width 60 height 12
click at [296, 135] on select "Choose an option... Pending Applied Excluded (Questions) Excluded (Expired) Exc…" at bounding box center [326, 141] width 60 height 12
click at [381, 144] on div at bounding box center [381, 141] width 31 height 13
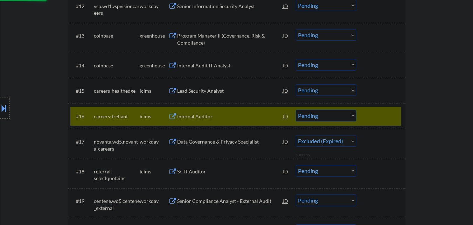
select select ""pending""
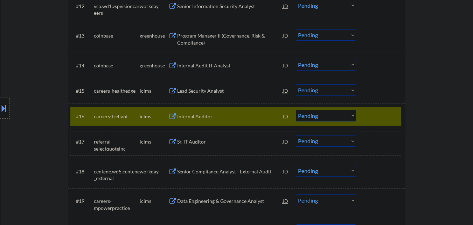
click at [386, 115] on div at bounding box center [381, 116] width 31 height 13
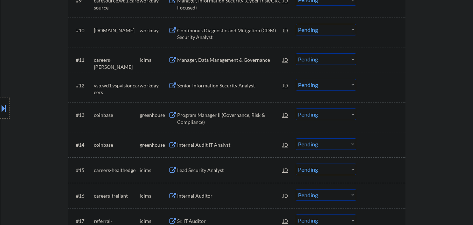
scroll to position [441, 0]
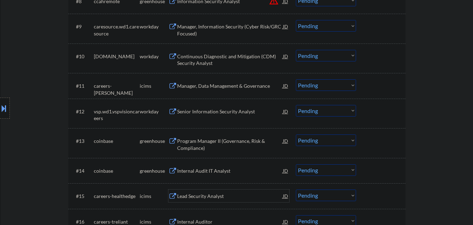
click at [206, 191] on div "Lead Security Analyst" at bounding box center [230, 195] width 106 height 13
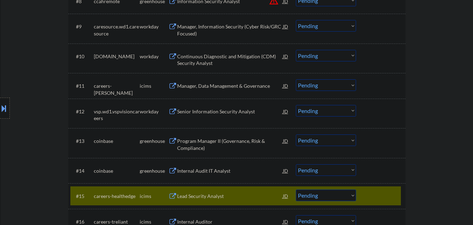
click at [208, 169] on div "Internal Audit IT Analyst" at bounding box center [230, 170] width 106 height 7
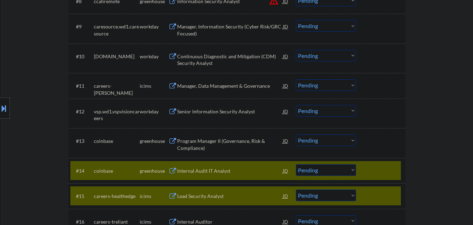
click at [214, 138] on div "Program Manager II (Governance, Risk & Compliance)" at bounding box center [230, 144] width 106 height 14
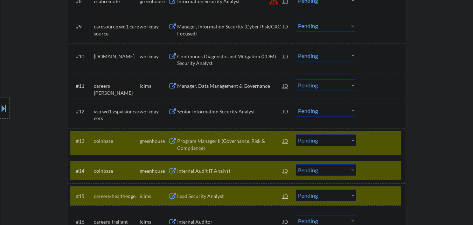
click at [375, 190] on div at bounding box center [381, 195] width 31 height 13
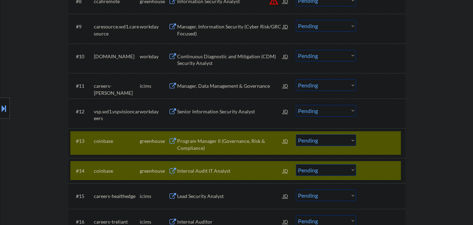
click at [381, 168] on div at bounding box center [381, 170] width 31 height 13
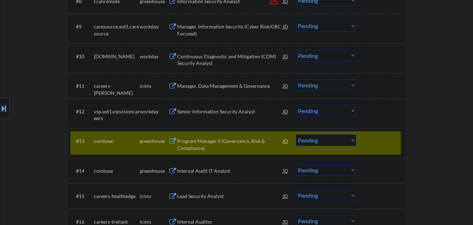
click at [386, 145] on div at bounding box center [381, 140] width 31 height 13
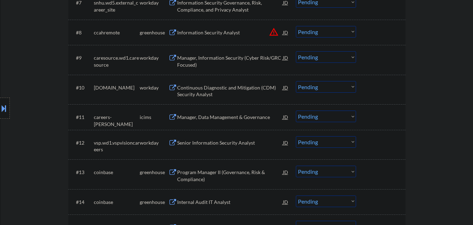
scroll to position [406, 0]
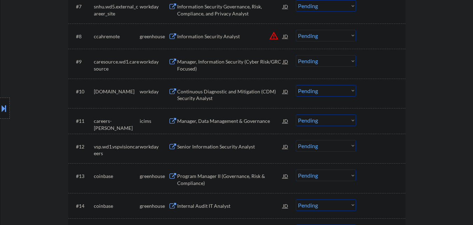
click at [212, 145] on div "Senior Information Security Analyst" at bounding box center [230, 146] width 106 height 7
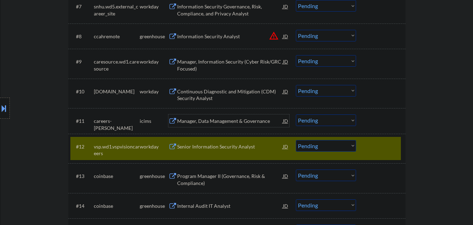
click at [219, 115] on div "Manager, Data Management & Governance" at bounding box center [230, 120] width 106 height 13
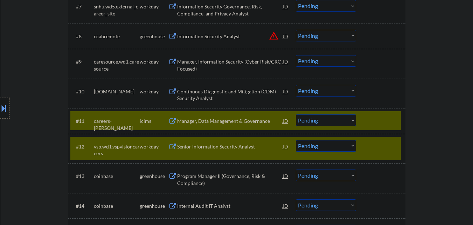
click at [222, 90] on div "Continuous Diagnostic and Mitigation (CDM) Security Analyst" at bounding box center [230, 95] width 106 height 14
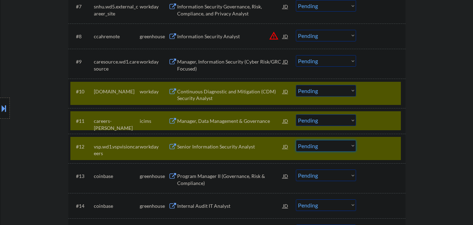
click at [336, 146] on select "Choose an option... Pending Applied Excluded (Questions) Excluded (Expired) Exc…" at bounding box center [326, 146] width 60 height 12
click at [296, 140] on select "Choose an option... Pending Applied Excluded (Questions) Excluded (Expired) Exc…" at bounding box center [326, 146] width 60 height 12
click at [383, 150] on div at bounding box center [381, 146] width 31 height 13
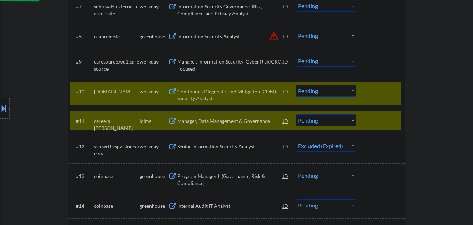
select select ""pending""
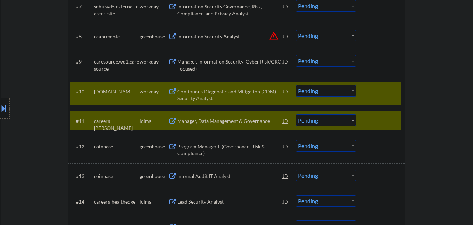
drag, startPoint x: 370, startPoint y: 115, endPoint x: 371, endPoint y: 102, distance: 13.0
click at [371, 115] on div at bounding box center [381, 120] width 31 height 13
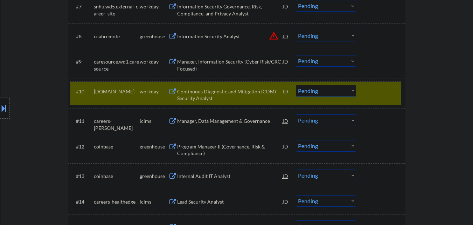
click at [372, 92] on div at bounding box center [381, 91] width 31 height 13
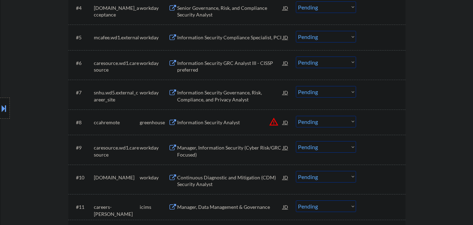
scroll to position [301, 0]
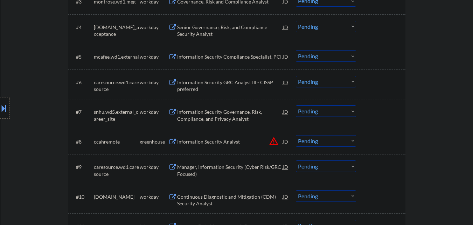
click at [200, 169] on div "Manager, Information Security (Cyber Risk/GRC Focused)" at bounding box center [230, 170] width 106 height 14
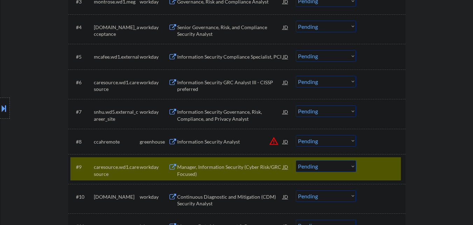
click at [204, 144] on div "Information Security Analyst" at bounding box center [230, 141] width 106 height 7
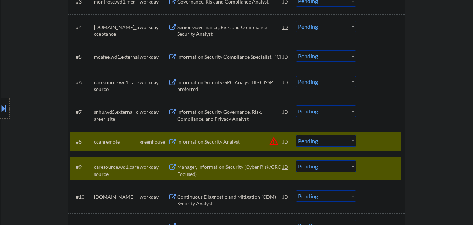
click at [211, 112] on div "Information Security Governance, Risk, Compliance, and Privacy Analyst" at bounding box center [230, 115] width 106 height 14
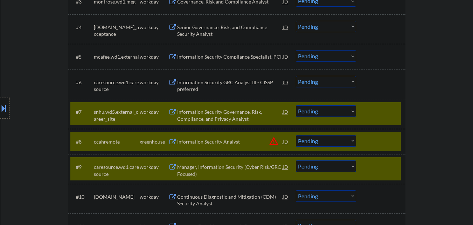
click at [273, 142] on button "warning_amber" at bounding box center [274, 141] width 10 height 10
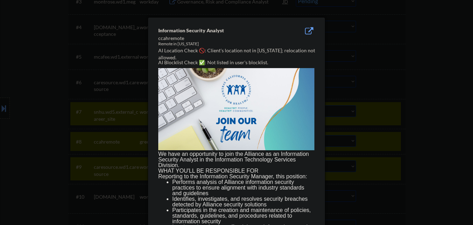
click at [420, 76] on div at bounding box center [236, 112] width 473 height 225
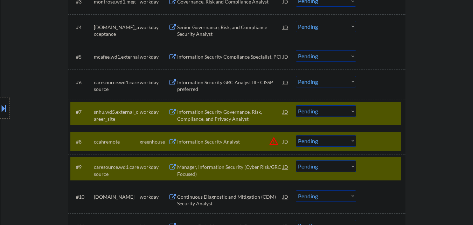
click at [337, 166] on select "Choose an option... Pending Applied Excluded (Questions) Excluded (Expired) Exc…" at bounding box center [326, 166] width 60 height 12
click at [296, 160] on select "Choose an option... Pending Applied Excluded (Questions) Excluded (Expired) Exc…" at bounding box center [326, 166] width 60 height 12
click at [326, 142] on select "Choose an option... Pending Applied Excluded (Questions) Excluded (Expired) Exc…" at bounding box center [326, 141] width 60 height 12
select select ""pending""
click at [296, 135] on select "Choose an option... Pending Applied Excluded (Questions) Excluded (Expired) Exc…" at bounding box center [326, 141] width 60 height 12
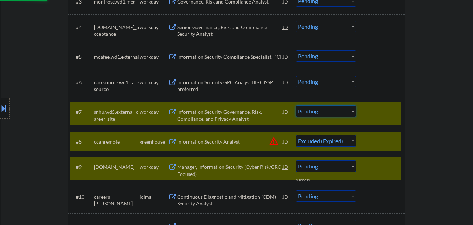
click at [330, 111] on select "Choose an option... Pending Applied Excluded (Questions) Excluded (Expired) Exc…" at bounding box center [326, 111] width 60 height 12
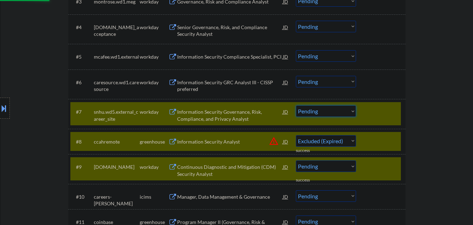
select select ""pending""
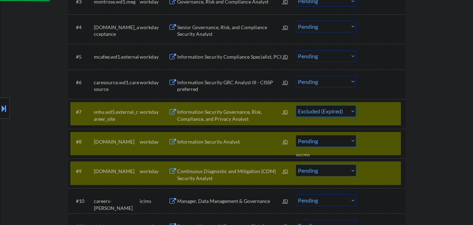
click at [296, 105] on select "Choose an option... Pending Applied Excluded (Questions) Excluded (Expired) Exc…" at bounding box center [326, 111] width 60 height 12
click at [395, 173] on div at bounding box center [381, 170] width 31 height 13
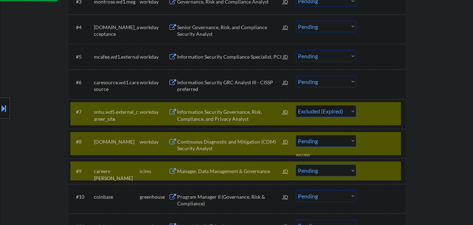
click at [388, 138] on div at bounding box center [381, 141] width 31 height 13
click at [382, 116] on div at bounding box center [381, 111] width 31 height 13
select select ""pending""
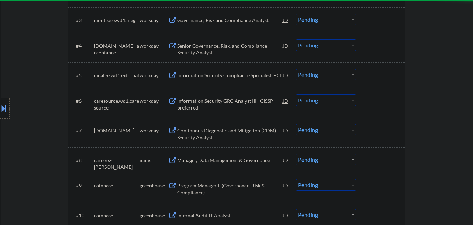
scroll to position [266, 0]
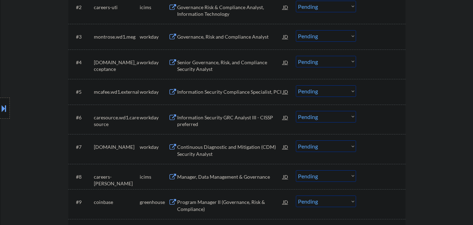
click at [224, 117] on div "Information Security GRC Analyst III - CISSP preferred" at bounding box center [230, 121] width 106 height 14
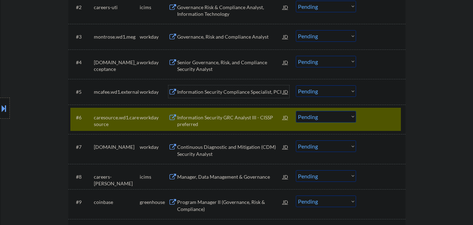
click at [223, 86] on div "Information Security Compliance Specialist, PCI" at bounding box center [230, 91] width 106 height 13
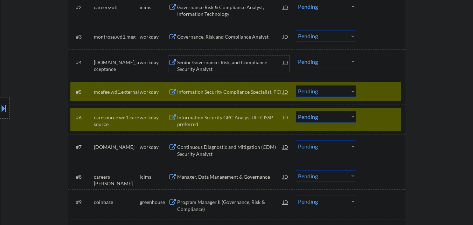
click at [228, 64] on div "Senior Governance, Risk, and Compliance Security Analyst" at bounding box center [230, 66] width 106 height 14
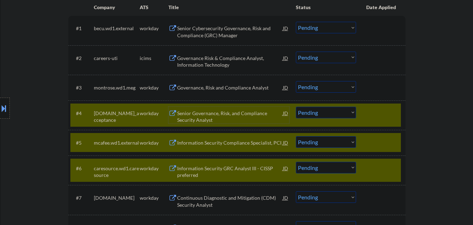
scroll to position [231, 0]
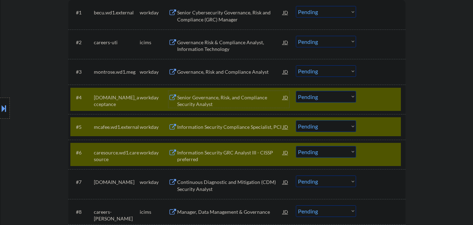
click at [336, 152] on select "Choose an option... Pending Applied Excluded (Questions) Excluded (Expired) Exc…" at bounding box center [326, 152] width 60 height 12
select select ""excluded__expired_""
click at [296, 146] on select "Choose an option... Pending Applied Excluded (Questions) Excluded (Expired) Exc…" at bounding box center [326, 152] width 60 height 12
click at [328, 99] on select "Choose an option... Pending Applied Excluded (Questions) Excluded (Expired) Exc…" at bounding box center [326, 97] width 60 height 12
select select ""excluded__expired_""
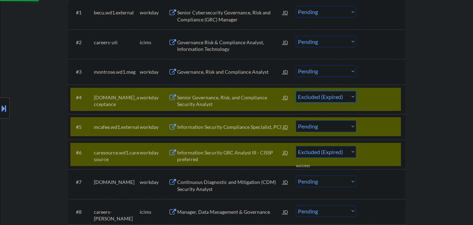
click at [296, 91] on select "Choose an option... Pending Applied Excluded (Questions) Excluded (Expired) Exc…" at bounding box center [326, 97] width 60 height 12
select select ""pending""
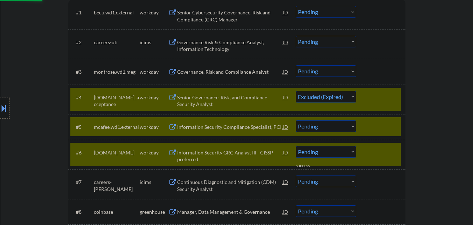
drag, startPoint x: 380, startPoint y: 97, endPoint x: 383, endPoint y: 104, distance: 7.1
click at [381, 97] on div at bounding box center [381, 97] width 31 height 13
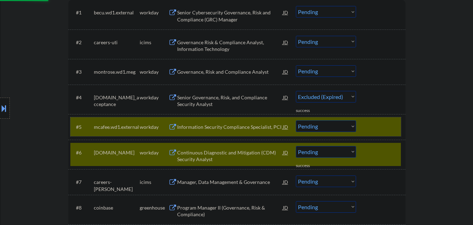
drag, startPoint x: 381, startPoint y: 126, endPoint x: 381, endPoint y: 142, distance: 15.4
click at [381, 126] on div at bounding box center [381, 126] width 31 height 13
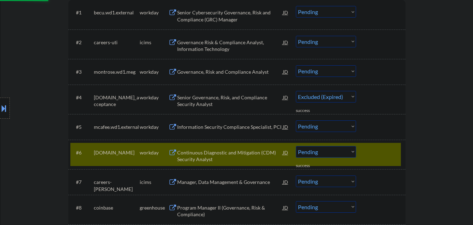
click at [384, 156] on div at bounding box center [381, 152] width 31 height 13
select select ""pending""
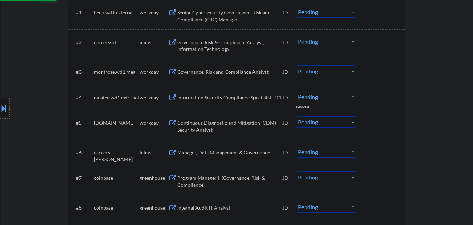
scroll to position [196, 0]
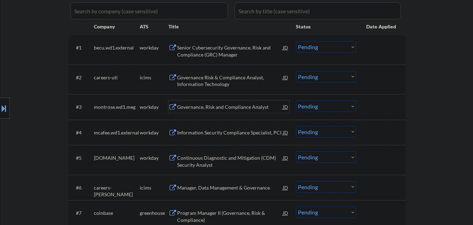
click at [213, 106] on div "Governance, Risk and Compliance Analyst" at bounding box center [230, 106] width 106 height 7
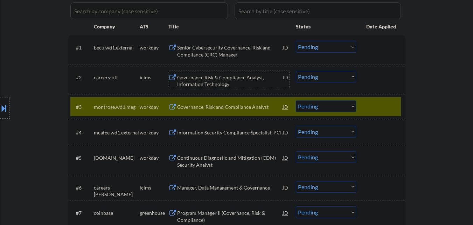
click at [224, 77] on div "Governance Risk & Compliance Analyst, Information Technology" at bounding box center [230, 81] width 106 height 14
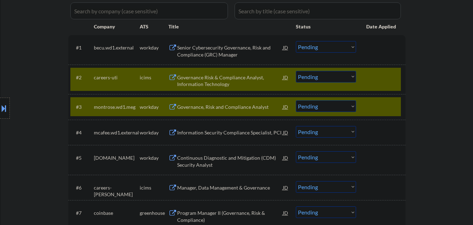
click at [227, 46] on div "Senior Cybersecurity Governance, Risk and Compliance (GRC) Manager" at bounding box center [230, 51] width 106 height 14
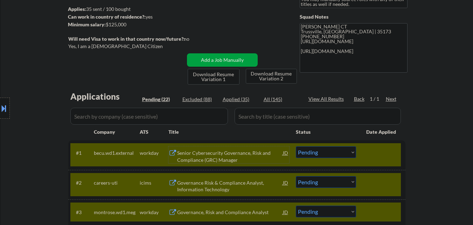
scroll to position [161, 0]
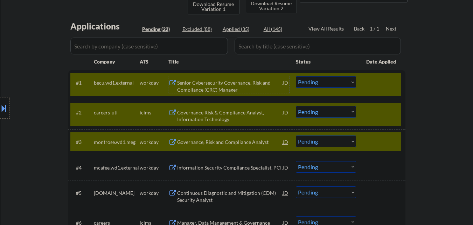
click at [338, 141] on select "Choose an option... Pending Applied Excluded (Questions) Excluded (Expired) Exc…" at bounding box center [326, 141] width 60 height 12
click at [296, 135] on select "Choose an option... Pending Applied Excluded (Questions) Excluded (Expired) Exc…" at bounding box center [326, 141] width 60 height 12
click at [380, 140] on div at bounding box center [381, 141] width 31 height 13
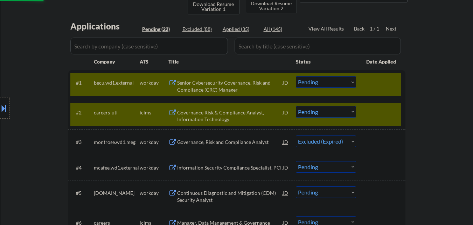
select select ""pending""
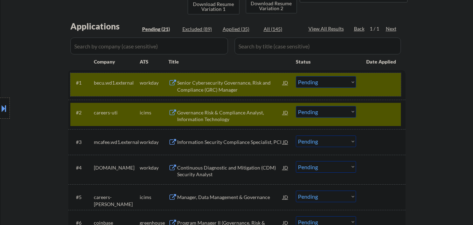
click at [376, 90] on div "#1 becu.wd1.external workday Senior Cybersecurity Governance, Risk and Complian…" at bounding box center [235, 84] width 331 height 23
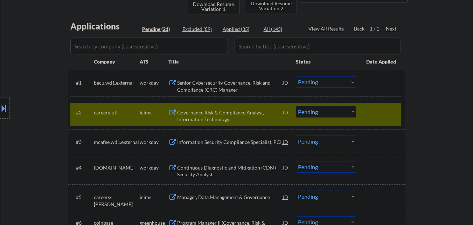
click at [359, 111] on div "#2 careers-uti icims Governance Risk & Compliance Analyst, Information Technolo…" at bounding box center [235, 114] width 331 height 23
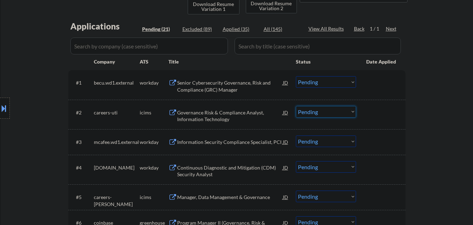
drag, startPoint x: 352, startPoint y: 111, endPoint x: 344, endPoint y: 116, distance: 8.8
click at [351, 111] on select "Choose an option... Pending Applied Excluded (Questions) Excluded (Expired) Exc…" at bounding box center [326, 112] width 60 height 12
click at [296, 106] on select "Choose an option... Pending Applied Excluded (Questions) Excluded (Expired) Exc…" at bounding box center [326, 112] width 60 height 12
select select ""pending""
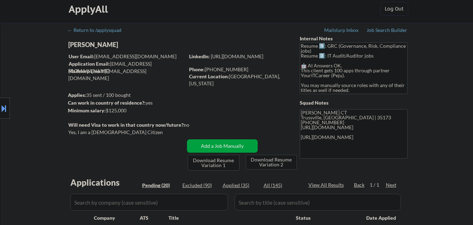
scroll to position [0, 0]
